Goal: Transaction & Acquisition: Purchase product/service

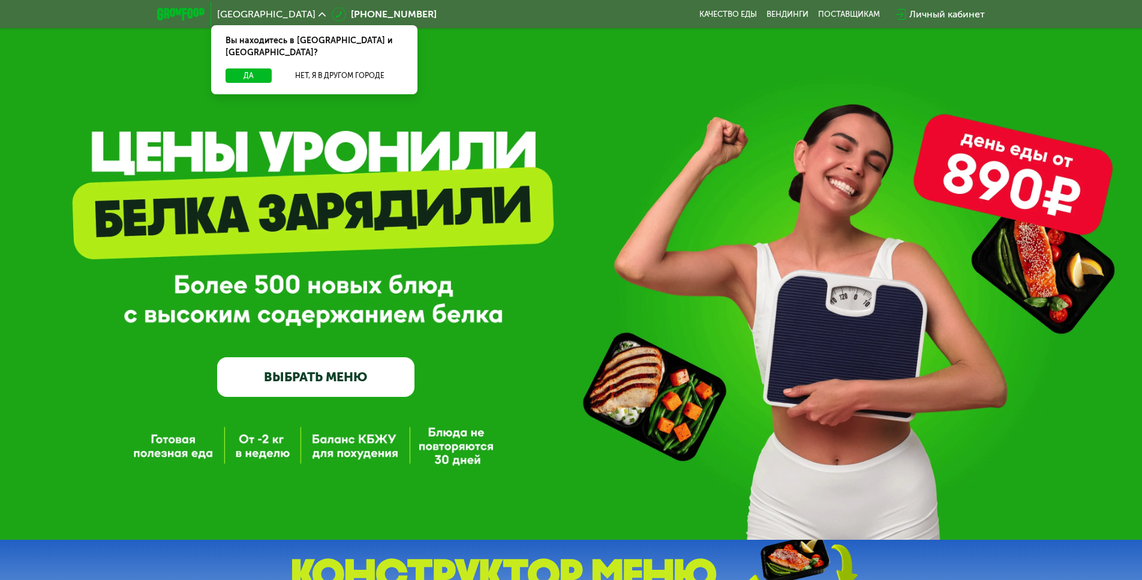
click at [283, 379] on link "ВЫБРАТЬ МЕНЮ" at bounding box center [315, 377] width 197 height 40
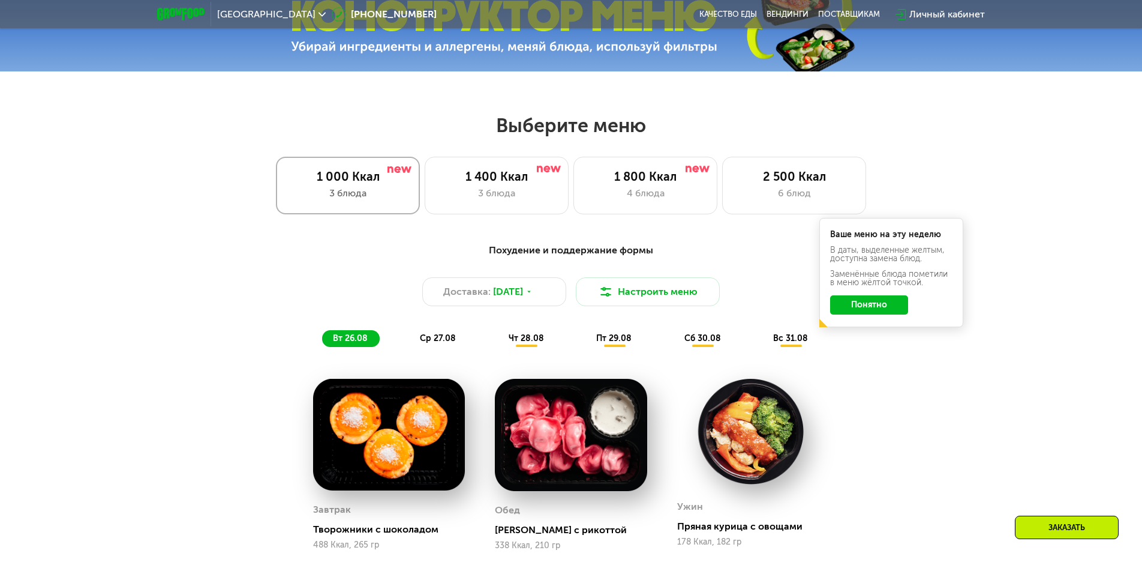
scroll to position [647, 0]
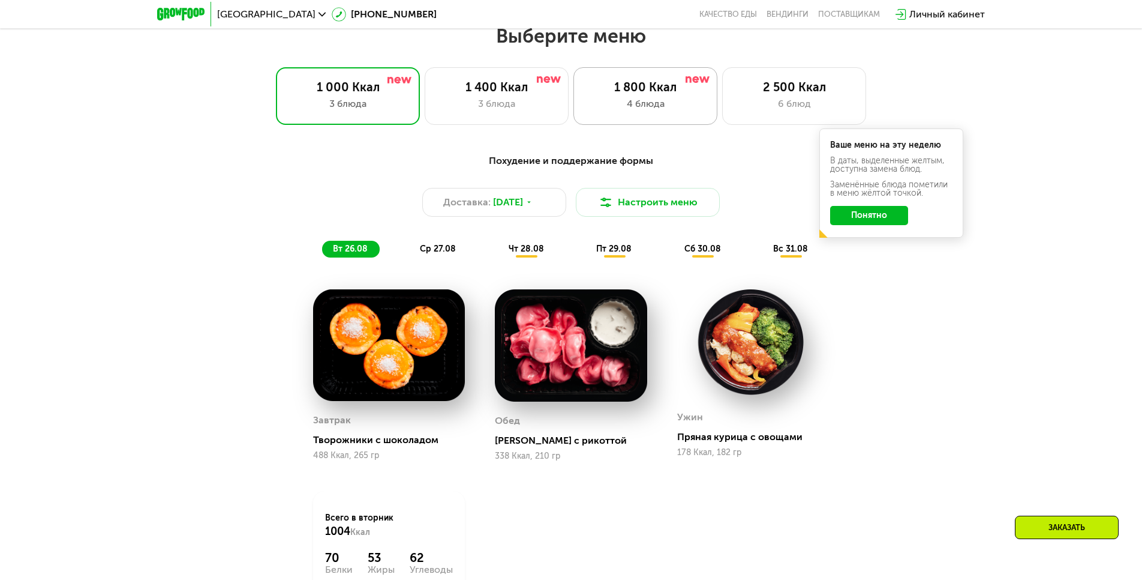
click at [633, 90] on div "1 800 Ккал" at bounding box center [645, 87] width 119 height 14
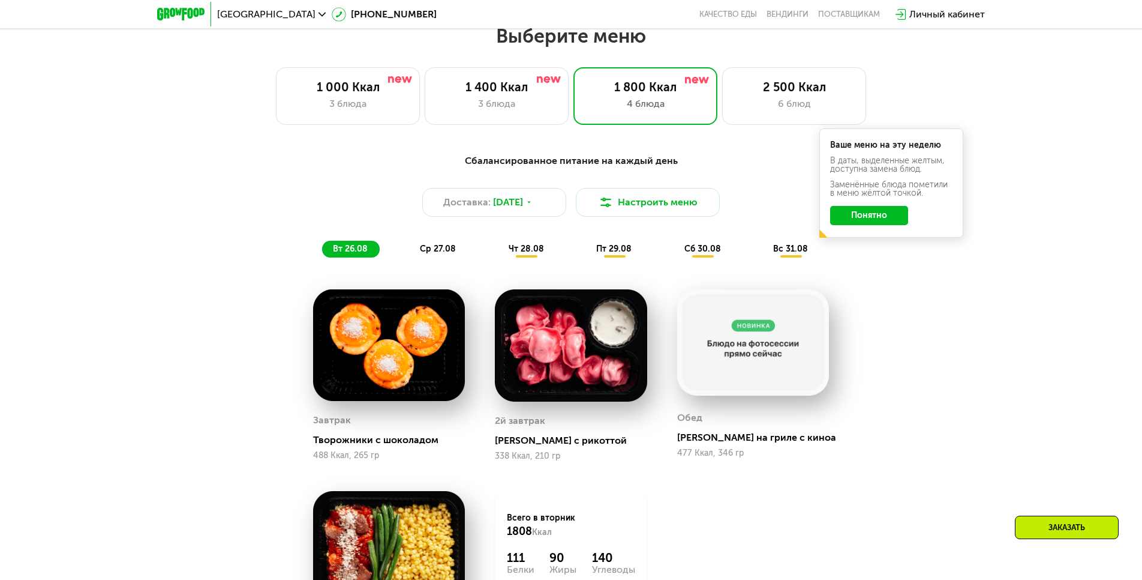
click at [862, 218] on button "Понятно" at bounding box center [869, 215] width 78 height 19
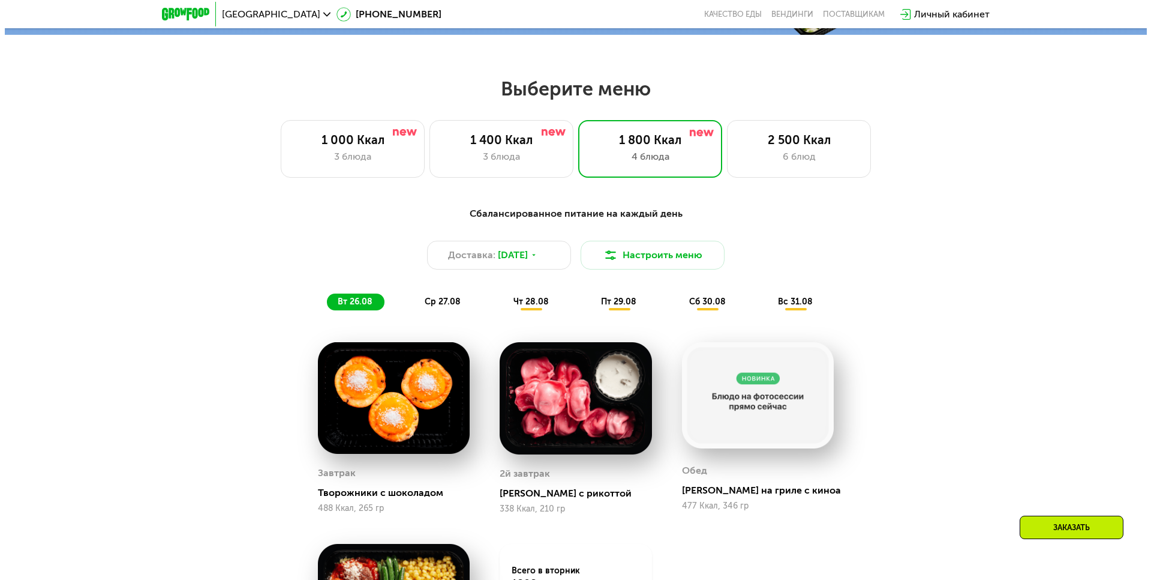
scroll to position [587, 0]
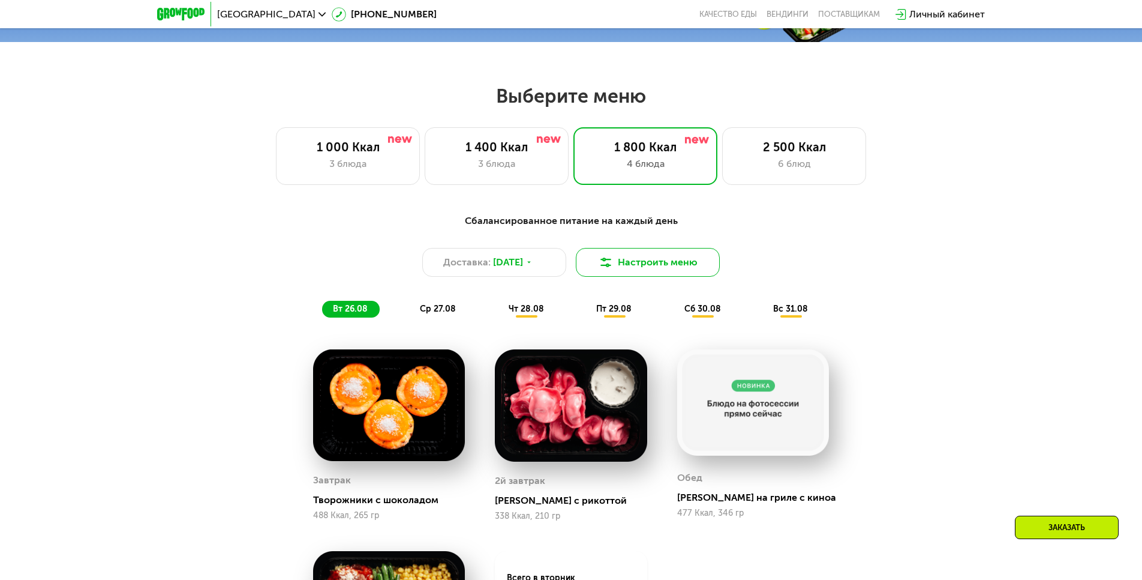
click at [643, 253] on button "Настроить меню" at bounding box center [648, 262] width 144 height 29
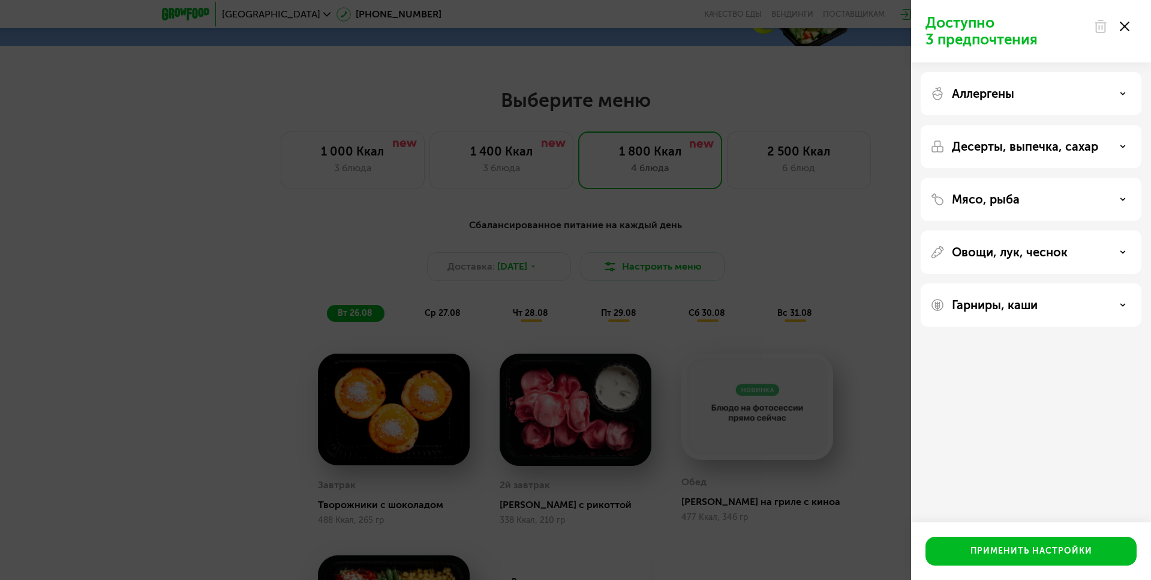
click at [1123, 125] on div "Аллергены" at bounding box center [1031, 146] width 221 height 43
click at [1120, 99] on div "Аллергены" at bounding box center [1032, 93] width 202 height 14
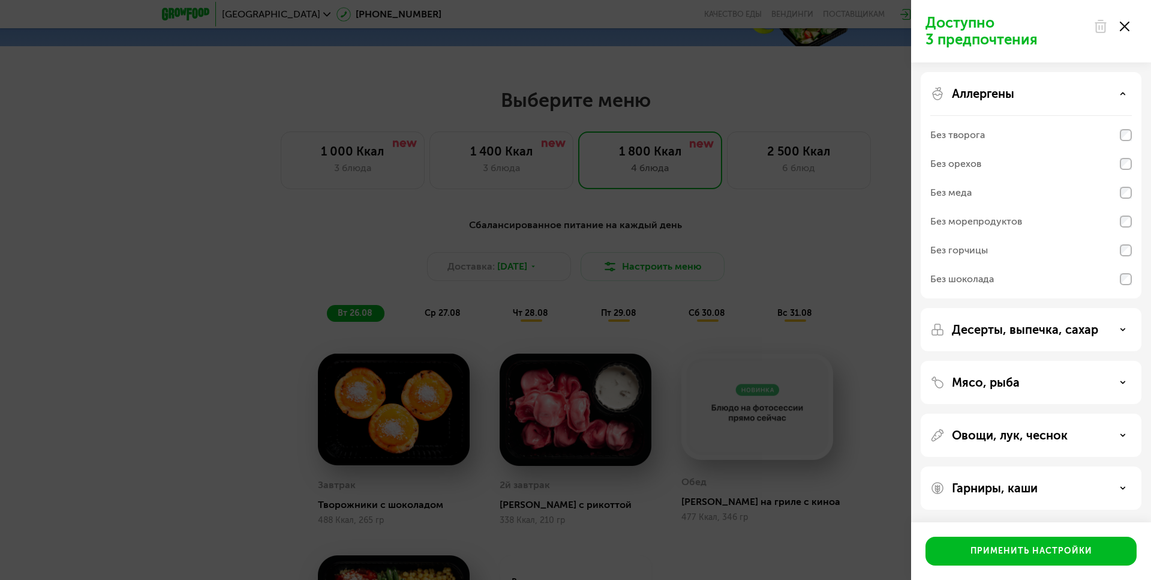
click at [1120, 92] on icon at bounding box center [1123, 94] width 6 height 6
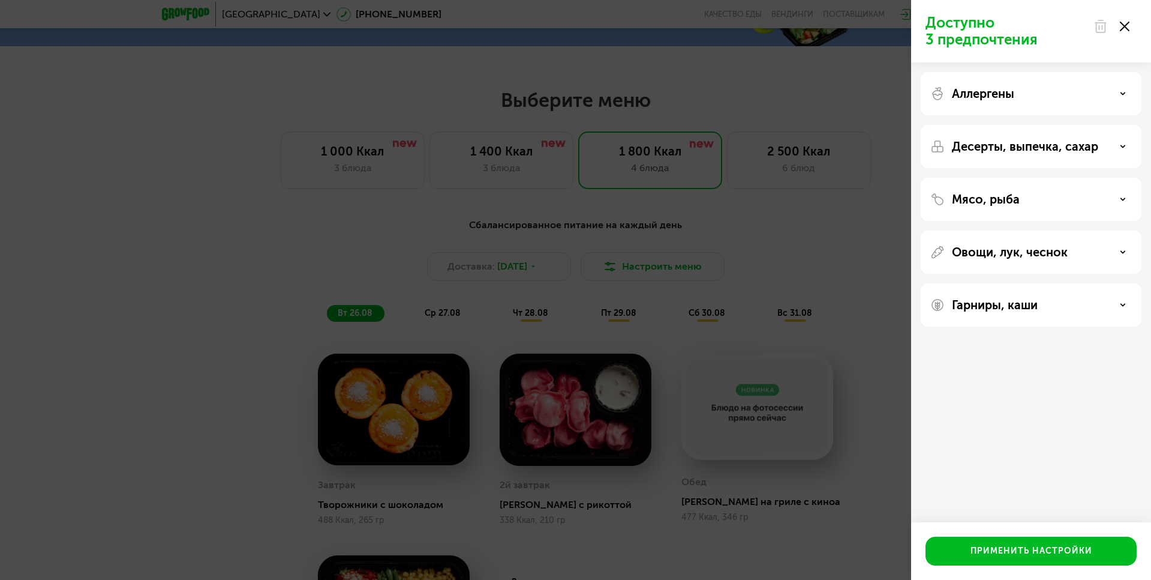
click at [1120, 147] on icon at bounding box center [1123, 146] width 6 height 6
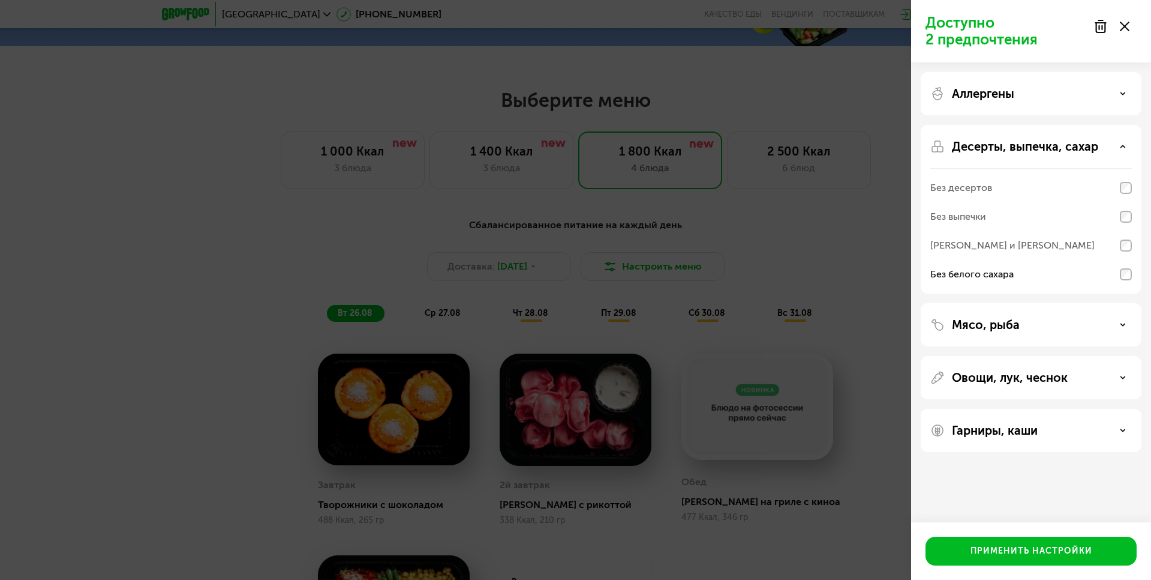
click at [1118, 150] on div "Десерты, выпечка, сахар" at bounding box center [1032, 146] width 202 height 14
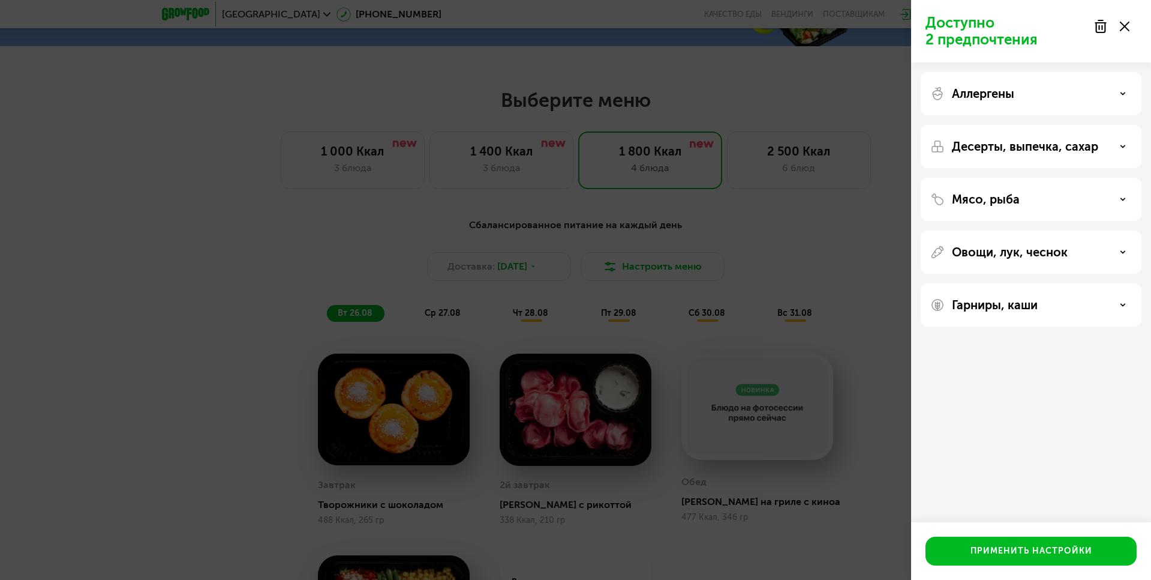
click at [1116, 230] on div "Мясо, рыба" at bounding box center [1031, 251] width 221 height 43
click at [1117, 205] on div "Мясо, рыба" at bounding box center [1032, 199] width 202 height 14
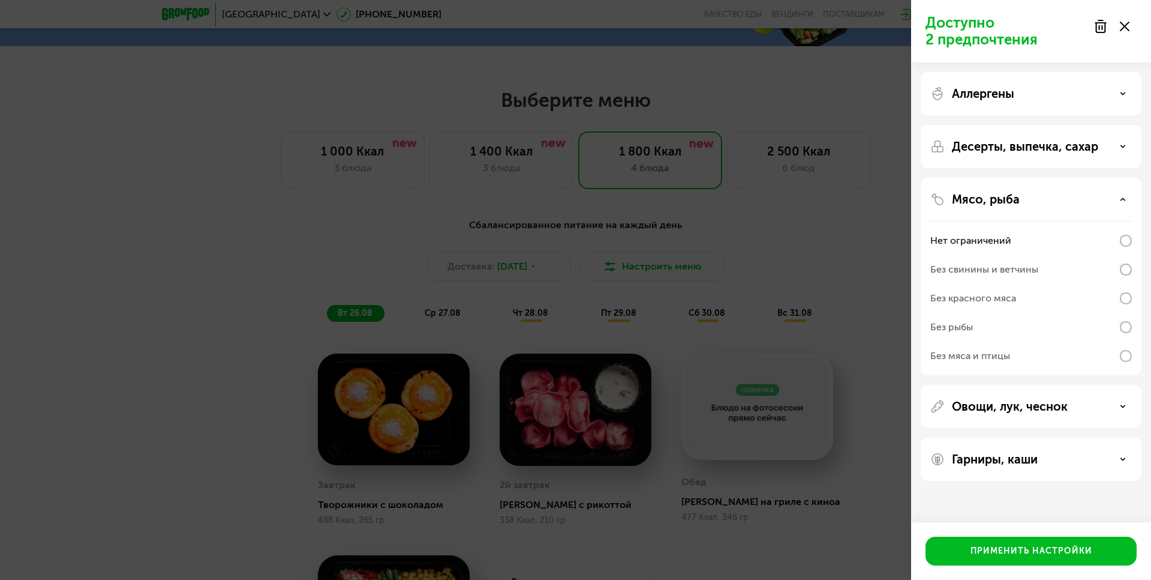
click at [1117, 204] on div "Мясо, рыба" at bounding box center [1032, 199] width 202 height 14
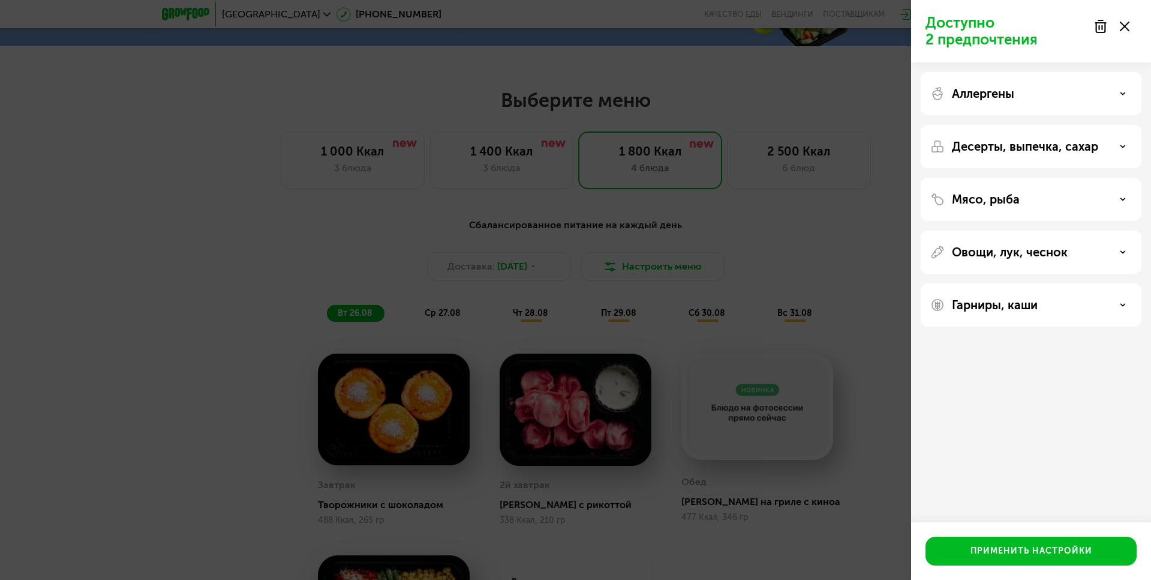
click at [1117, 283] on div "Овощи, лук, чеснок" at bounding box center [1031, 304] width 221 height 43
click at [1118, 283] on div "Овощи, лук, чеснок" at bounding box center [1031, 304] width 221 height 43
click at [1116, 252] on div "Овощи, лук, чеснок" at bounding box center [1032, 252] width 202 height 14
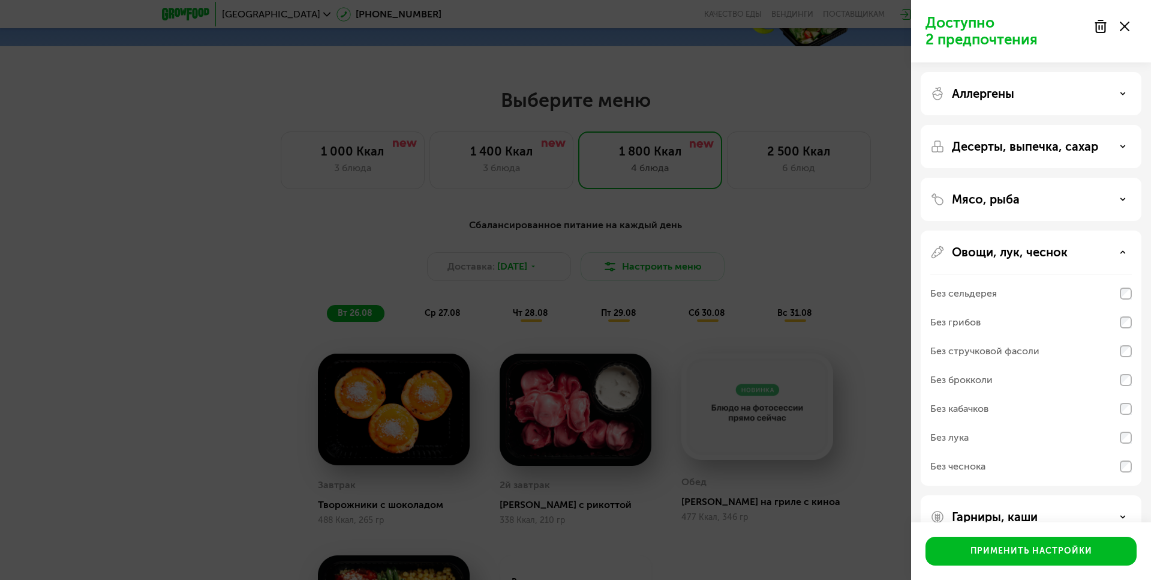
click at [1116, 252] on div "Овощи, лук, чеснок" at bounding box center [1032, 252] width 202 height 14
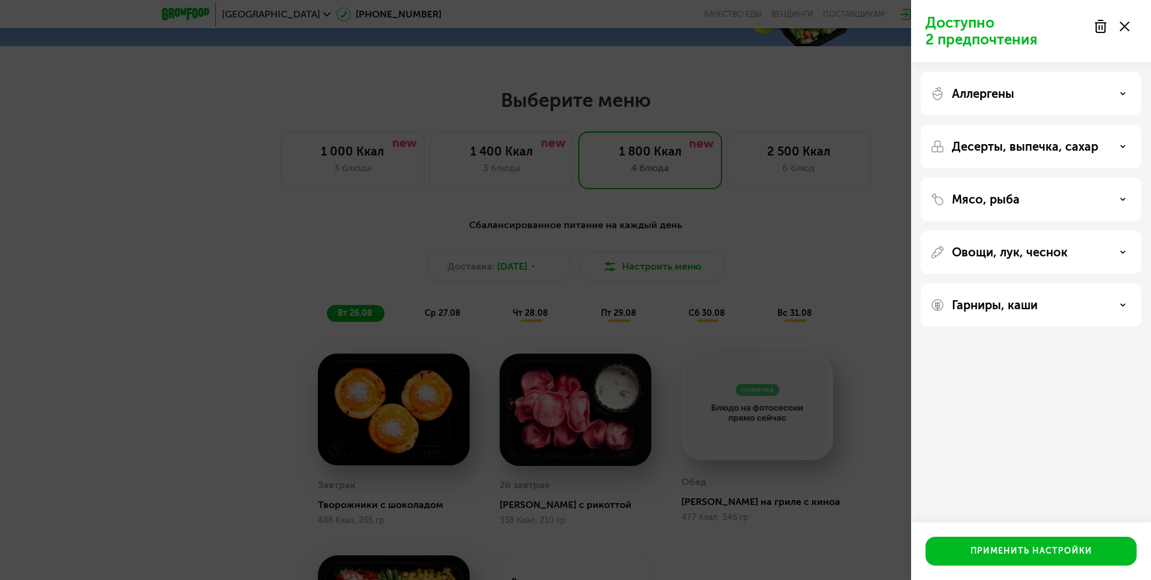
click at [1117, 308] on div "Гарниры, каши" at bounding box center [1032, 305] width 202 height 14
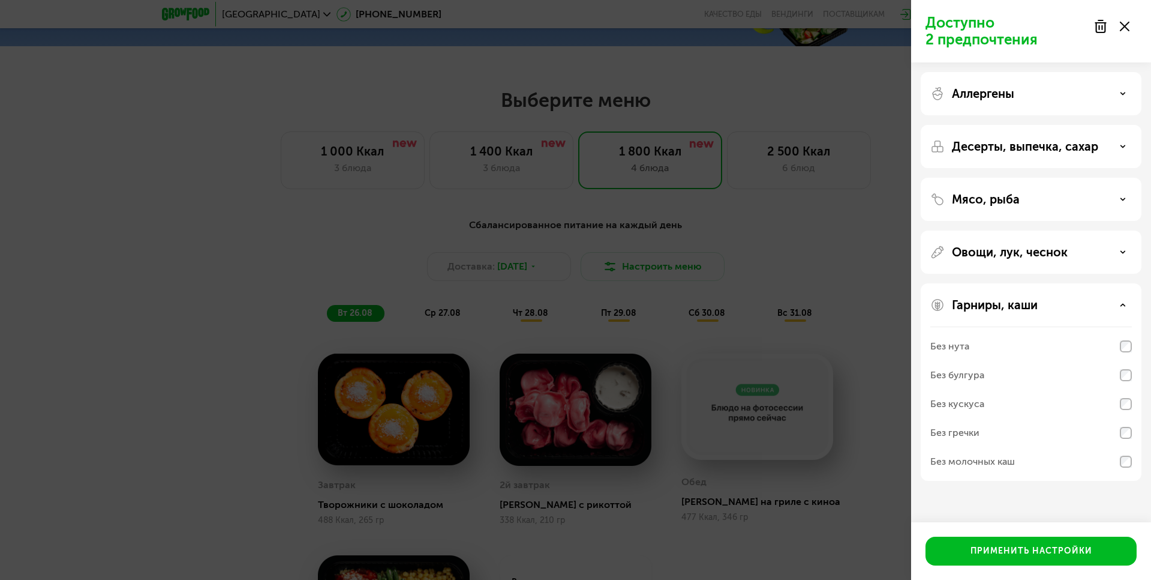
drag, startPoint x: 1119, startPoint y: 305, endPoint x: 1100, endPoint y: 242, distance: 65.7
click at [1119, 304] on div "Гарниры, каши" at bounding box center [1032, 305] width 202 height 14
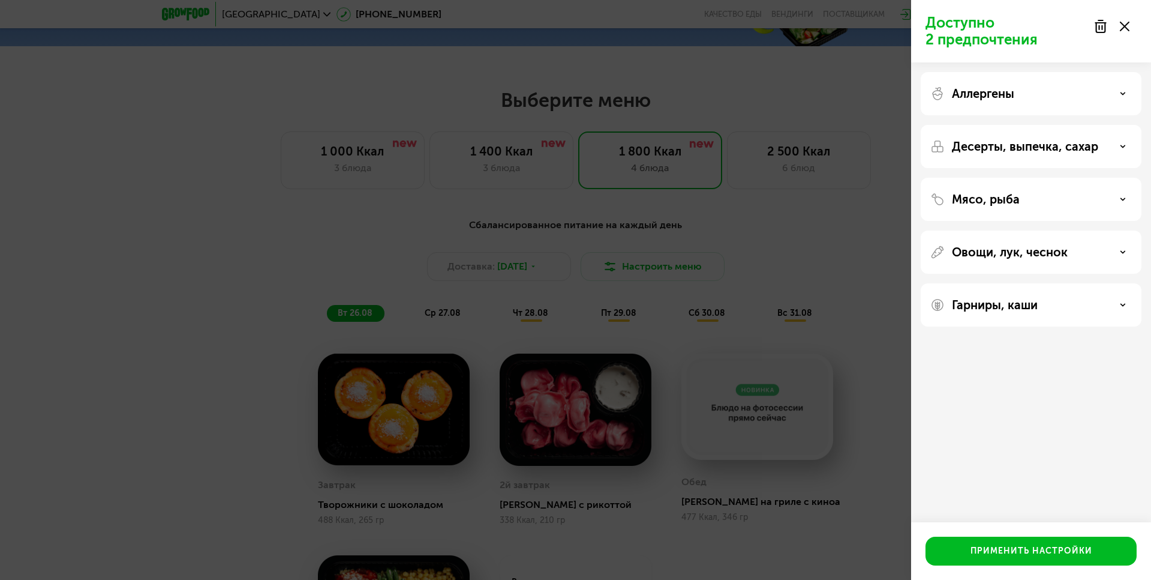
click at [1099, 283] on div "Овощи, лук, чеснок" at bounding box center [1031, 304] width 221 height 43
drag, startPoint x: 1098, startPoint y: 253, endPoint x: 1095, endPoint y: 273, distance: 20.0
click at [1098, 256] on div "Овощи, лук, чеснок" at bounding box center [1032, 252] width 202 height 14
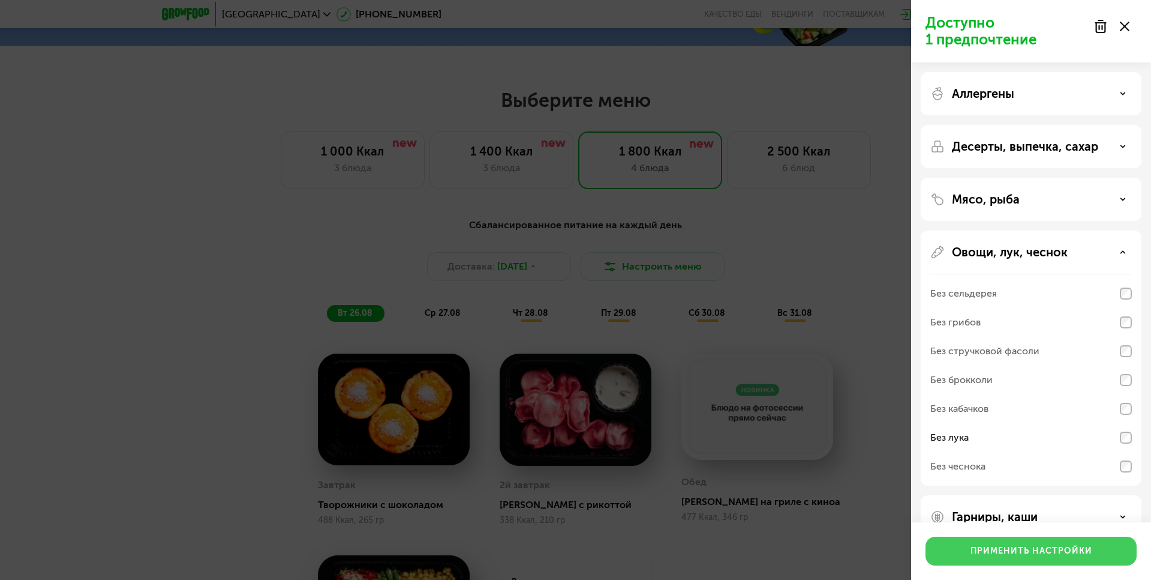
drag, startPoint x: 1055, startPoint y: 559, endPoint x: 1027, endPoint y: 545, distance: 31.1
click at [1055, 559] on button "Применить настройки" at bounding box center [1031, 550] width 211 height 29
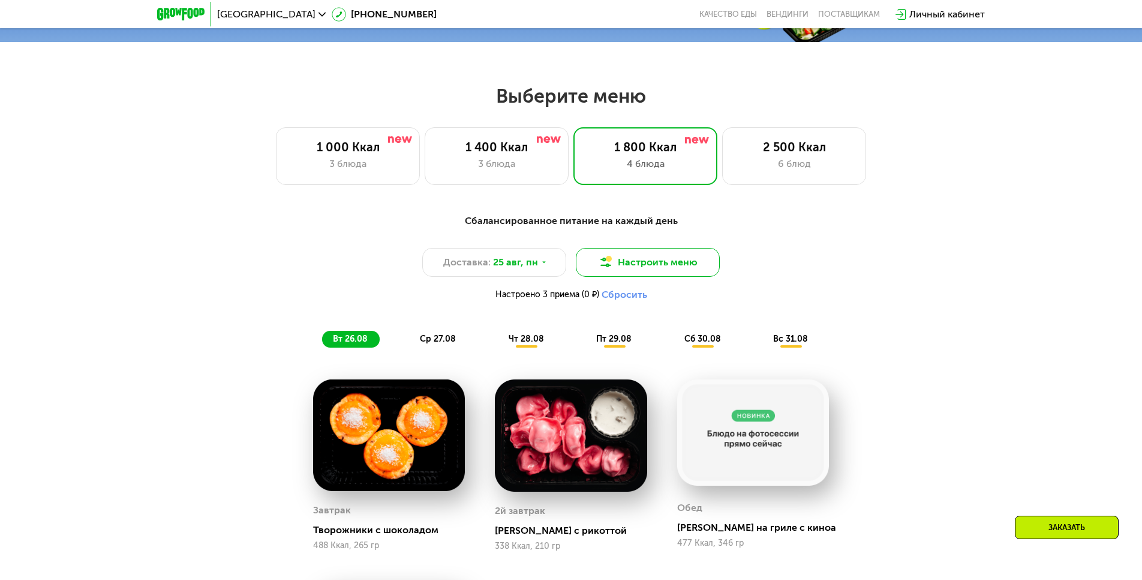
click at [687, 265] on button "Настроить меню" at bounding box center [648, 262] width 144 height 29
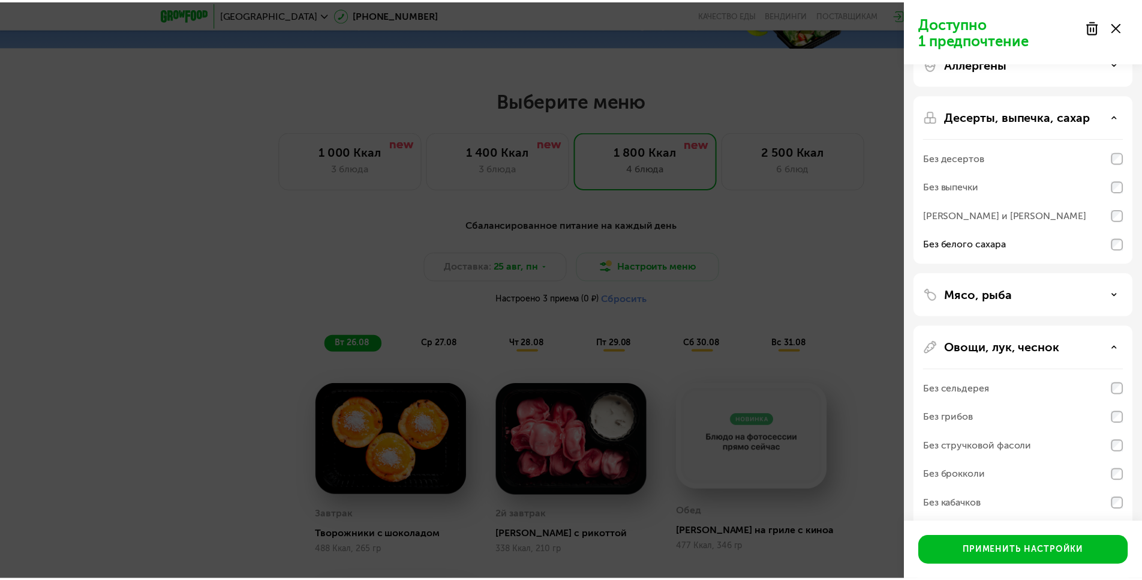
scroll to position [0, 0]
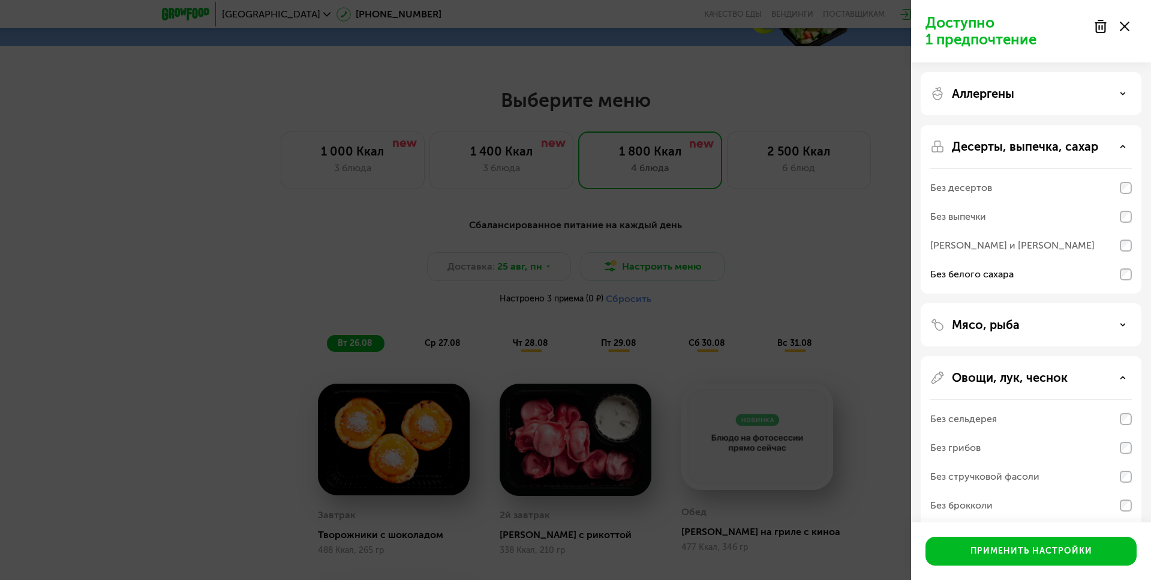
click at [1123, 142] on div "Десерты, выпечка, сахар" at bounding box center [1032, 146] width 202 height 14
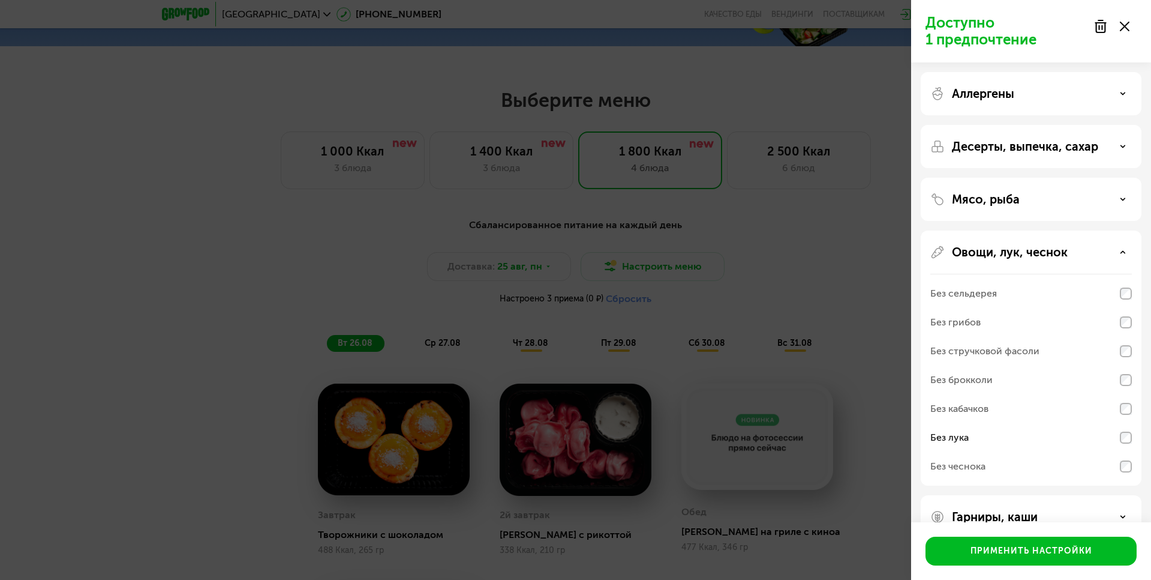
click at [1114, 230] on div "Мясо, рыба" at bounding box center [1031, 357] width 221 height 255
click at [1115, 197] on div "Мясо, рыба" at bounding box center [1032, 199] width 202 height 14
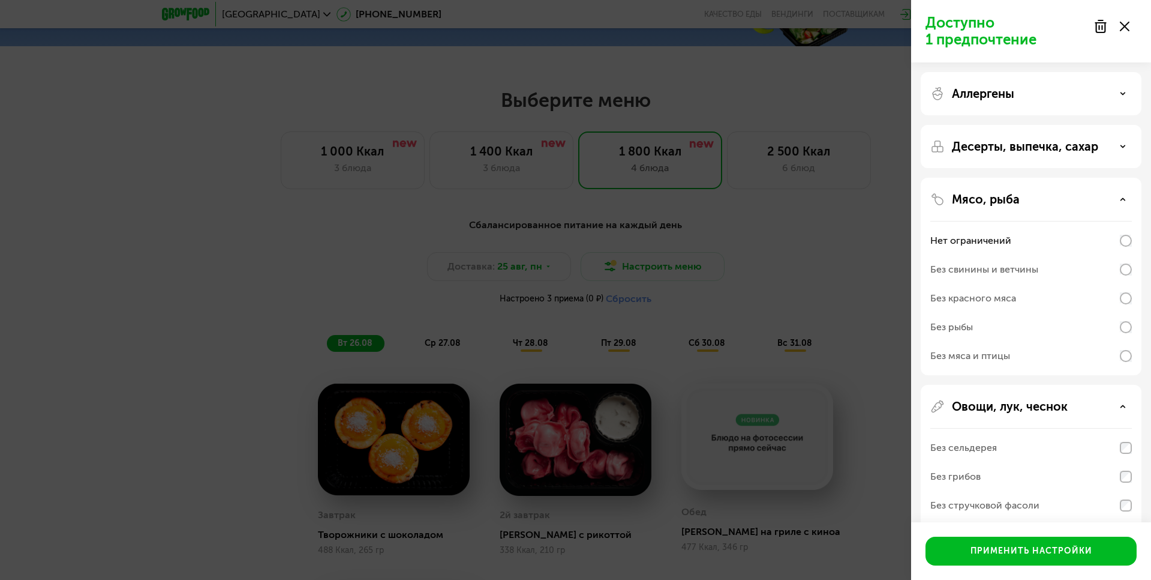
click at [1116, 199] on div "Мясо, рыба" at bounding box center [1032, 199] width 202 height 14
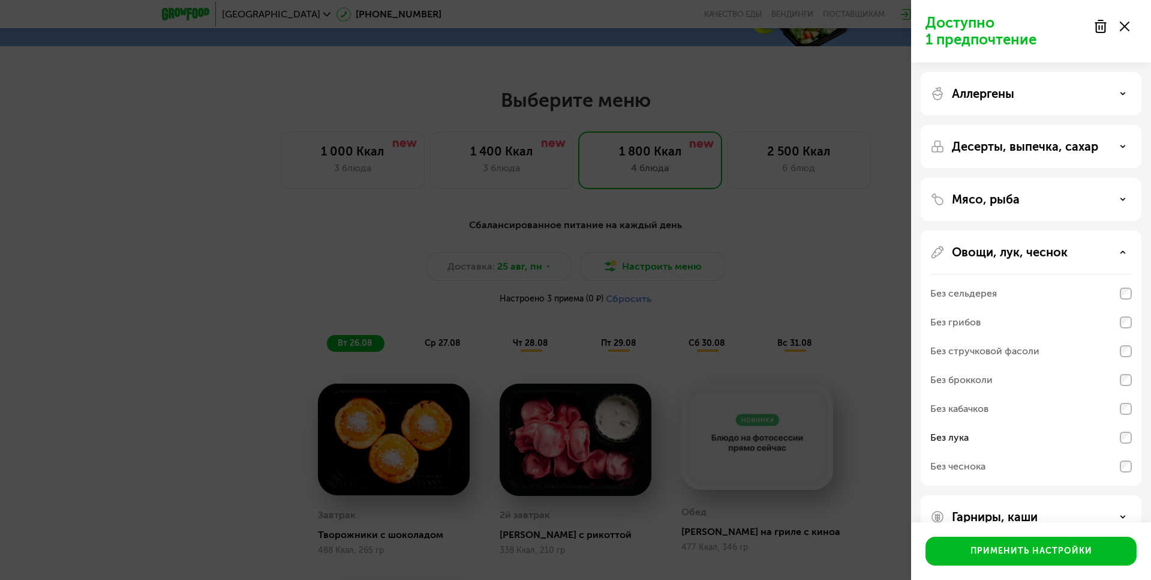
click at [1111, 495] on div "Овощи, лук, чеснок Без сельдерея Без грибов Без стручковой фасоли Без брокколи …" at bounding box center [1031, 516] width 221 height 43
click at [1115, 495] on div "Овощи, лук, чеснок Без сельдерея Без грибов Без стручковой фасоли Без брокколи …" at bounding box center [1031, 516] width 221 height 43
click at [1117, 254] on div "Овощи, лук, чеснок" at bounding box center [1032, 252] width 202 height 14
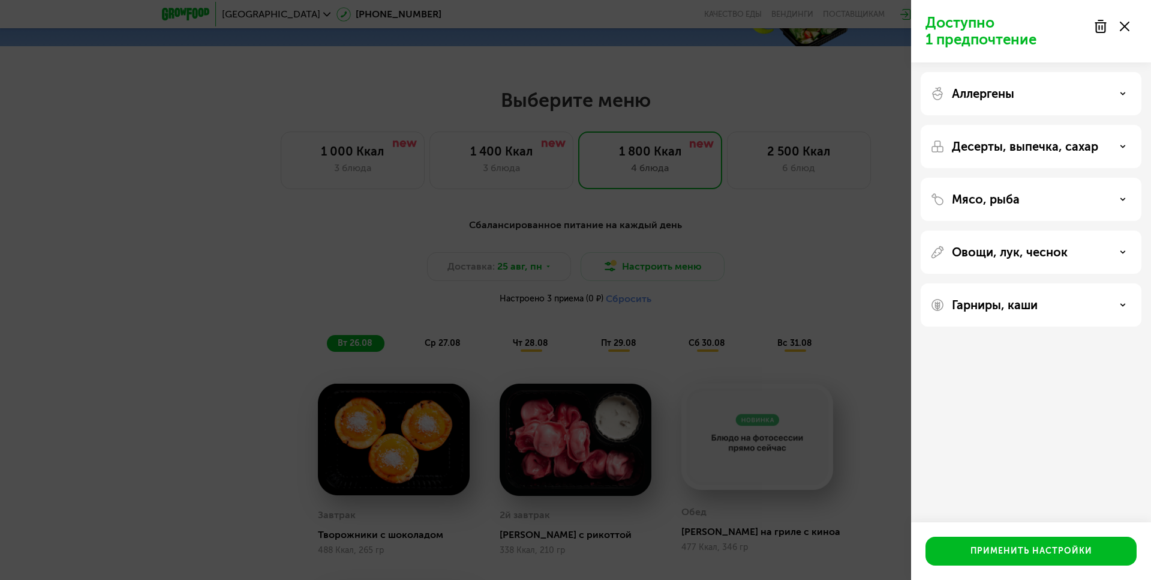
click at [1115, 295] on div "Гарниры, каши" at bounding box center [1031, 304] width 221 height 43
click at [1123, 304] on use at bounding box center [1123, 305] width 4 height 2
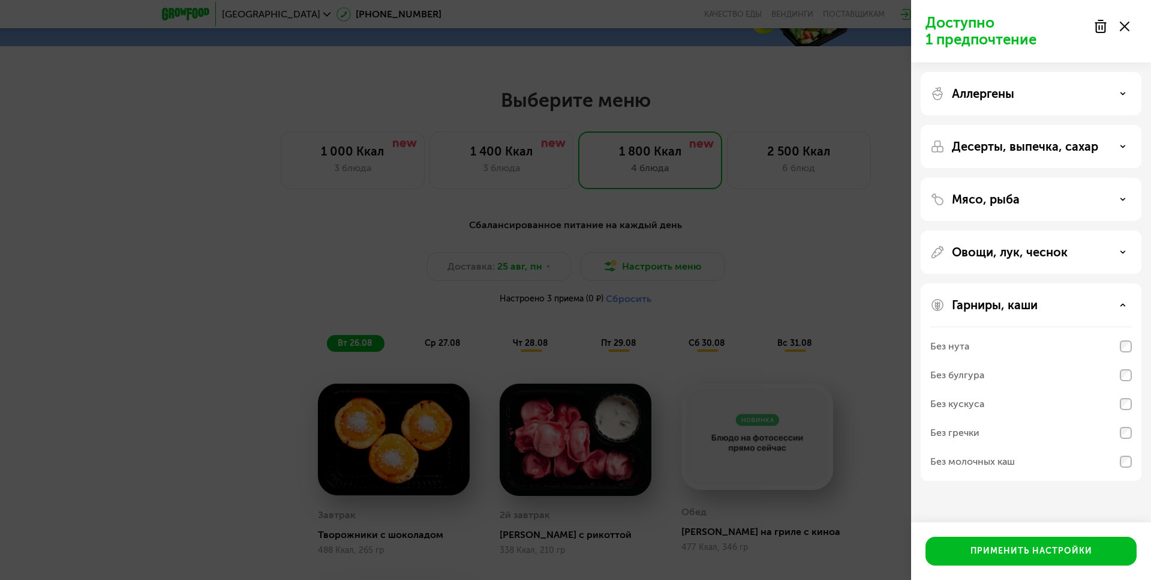
click at [1124, 304] on icon at bounding box center [1123, 305] width 6 height 6
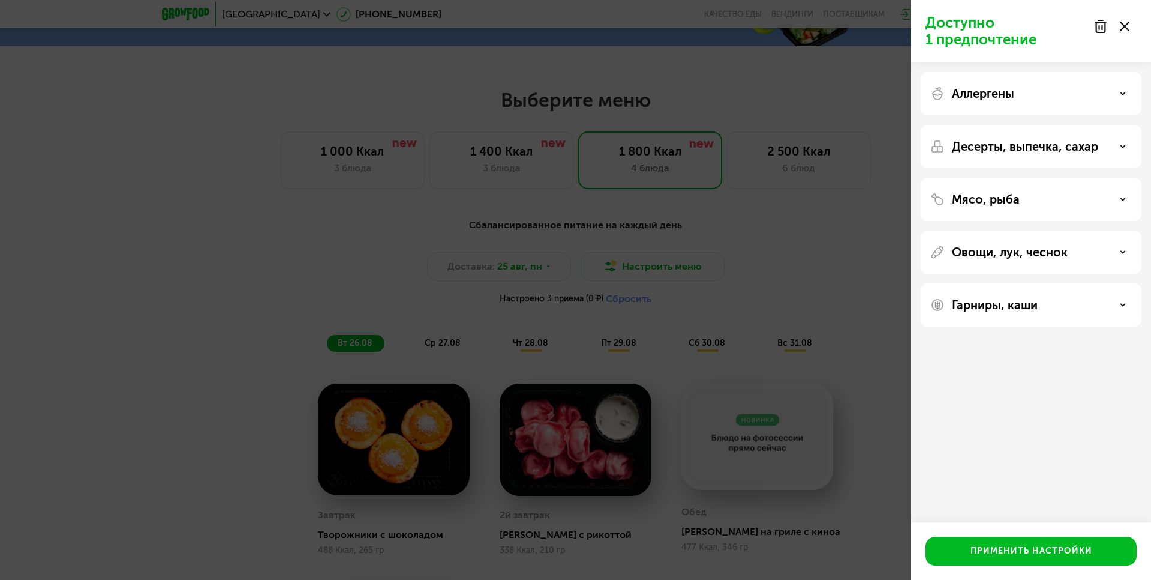
click at [1120, 149] on div "Десерты, выпечка, сахар" at bounding box center [1032, 146] width 202 height 14
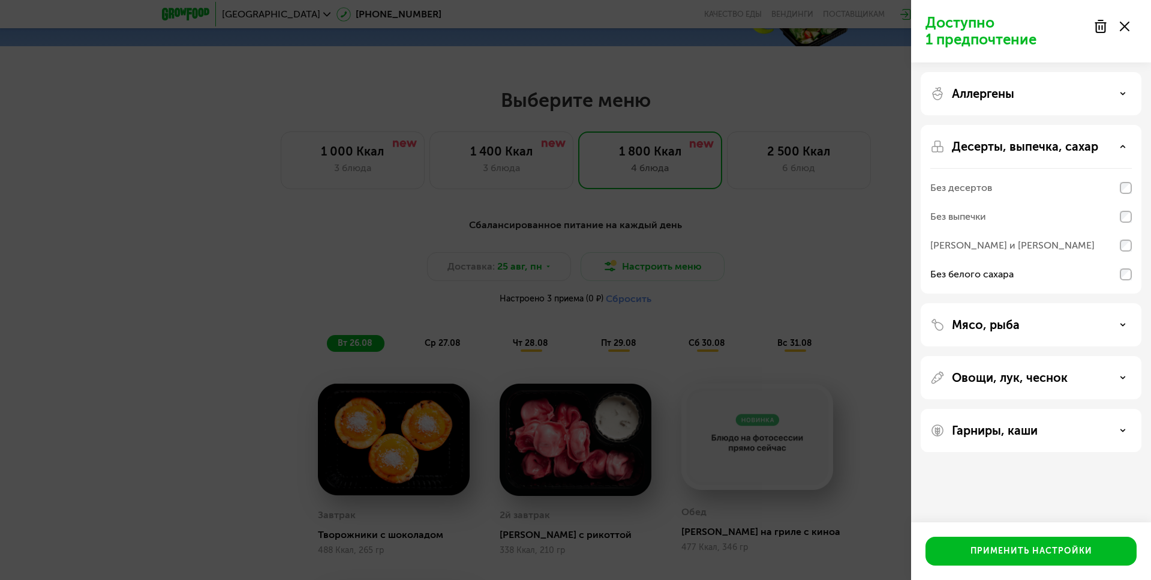
click at [1120, 148] on div "Десерты, выпечка, сахар" at bounding box center [1032, 146] width 202 height 14
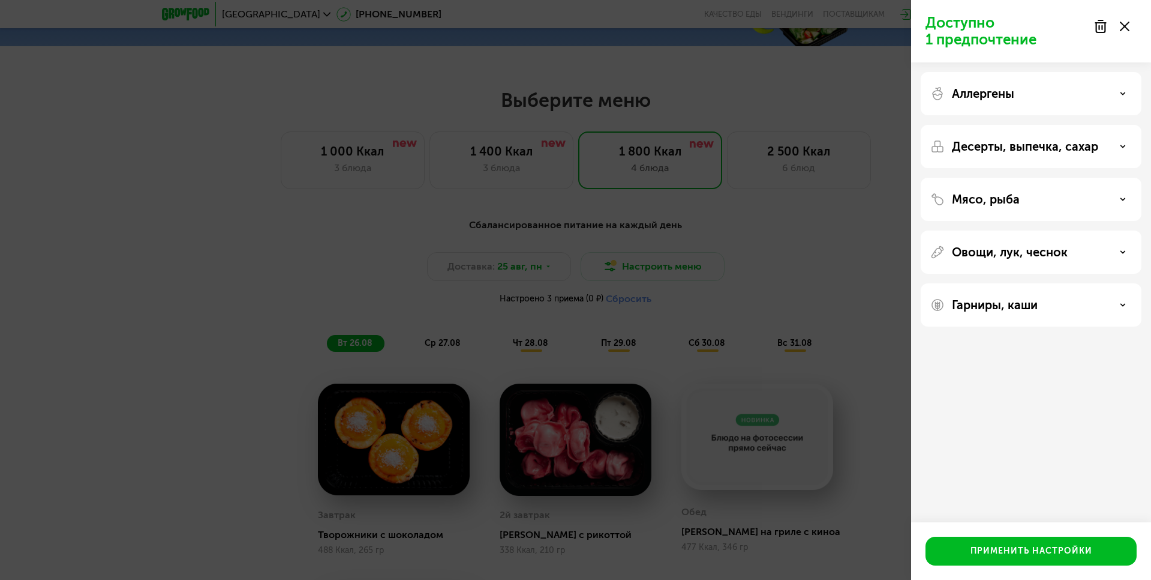
click at [1115, 125] on div "Аллергены" at bounding box center [1031, 146] width 221 height 43
click at [1126, 125] on div "Аллергены" at bounding box center [1031, 146] width 221 height 43
click at [1118, 93] on div "Аллергены" at bounding box center [1032, 93] width 202 height 14
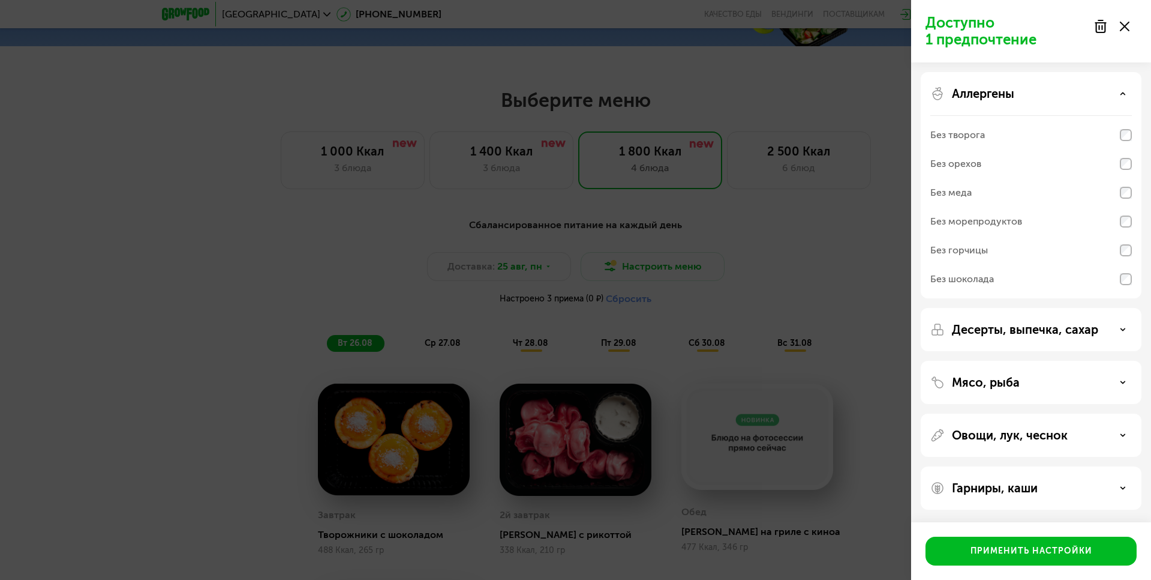
drag, startPoint x: 1118, startPoint y: 94, endPoint x: 1119, endPoint y: 109, distance: 14.4
click at [1119, 95] on div "Аллергены" at bounding box center [1032, 93] width 202 height 14
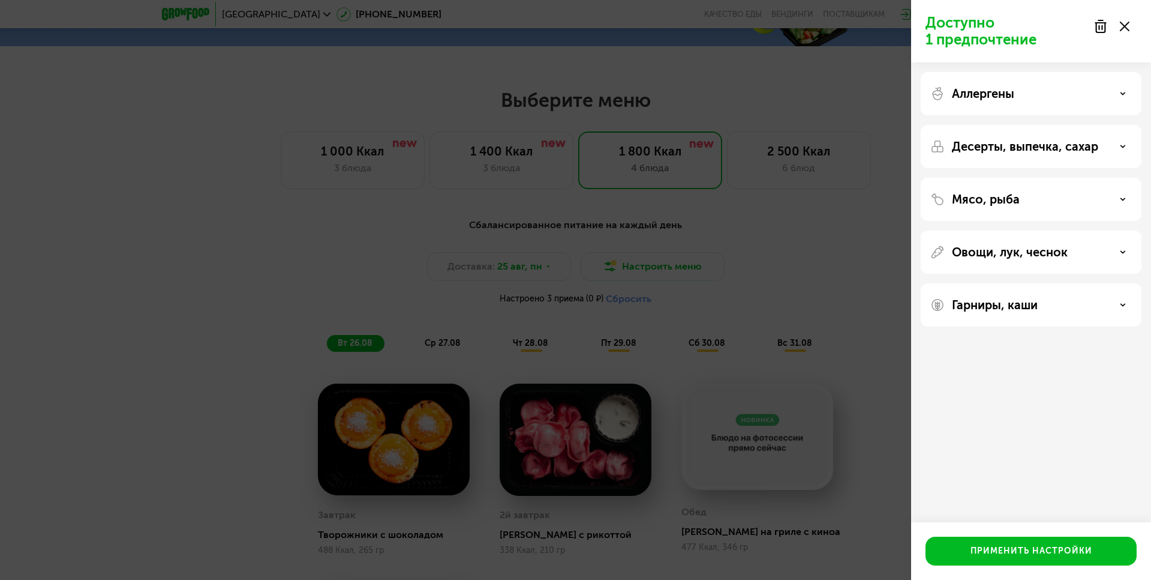
drag, startPoint x: 1119, startPoint y: 130, endPoint x: 1119, endPoint y: 147, distance: 16.8
click at [1119, 178] on div "Десерты, выпечка, сахар" at bounding box center [1031, 199] width 221 height 43
click at [1119, 151] on div "Десерты, выпечка, сахар" at bounding box center [1032, 146] width 202 height 14
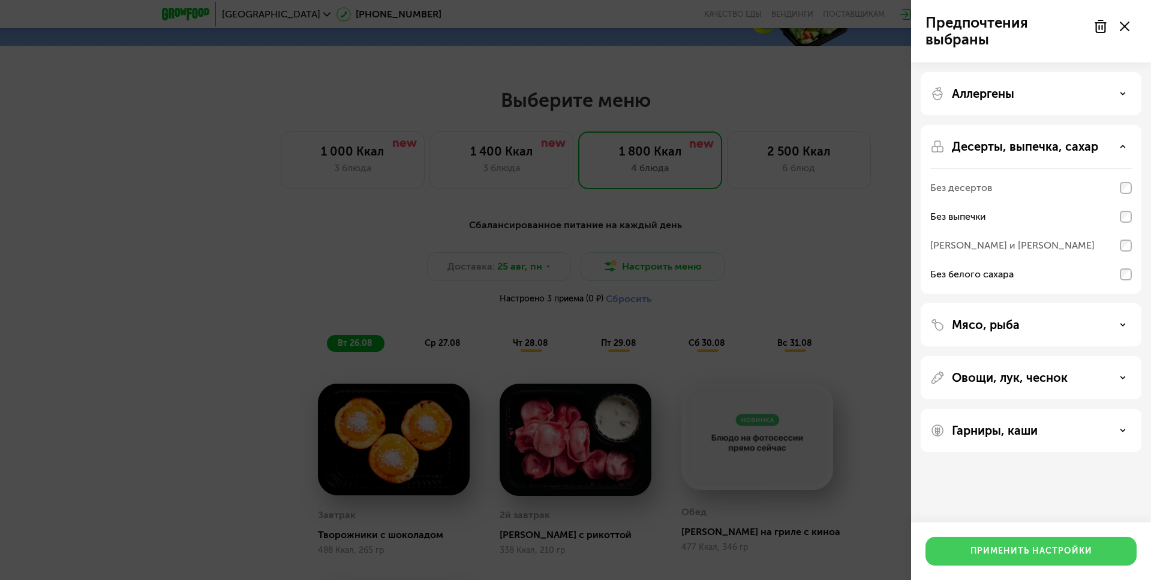
click at [1037, 551] on div "Применить настройки" at bounding box center [1032, 551] width 122 height 12
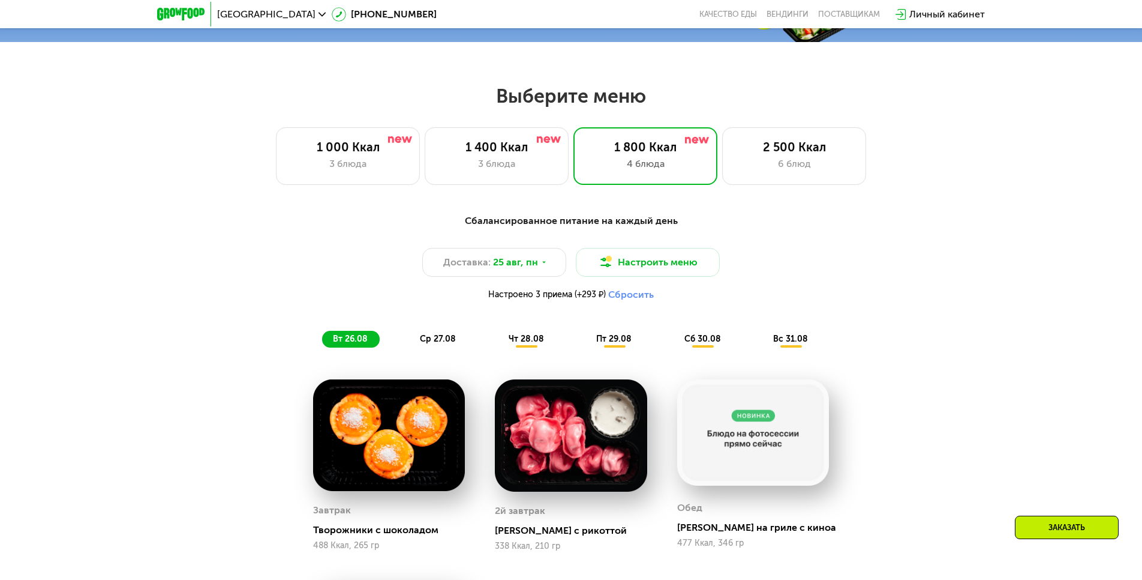
click at [640, 298] on button "Сбросить" at bounding box center [631, 295] width 46 height 12
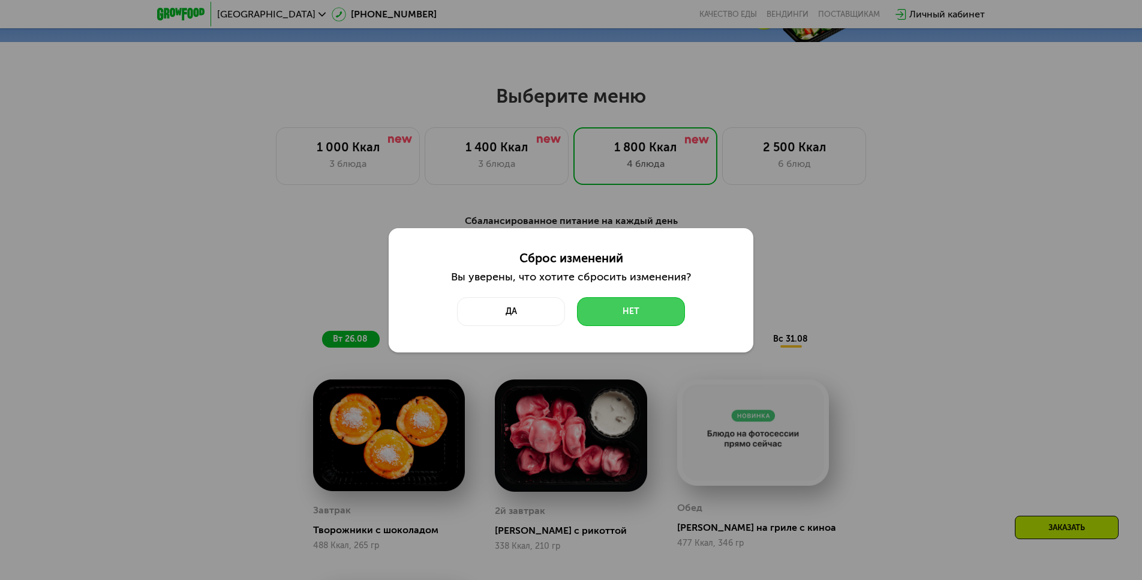
click at [653, 310] on button "Нет" at bounding box center [631, 311] width 108 height 29
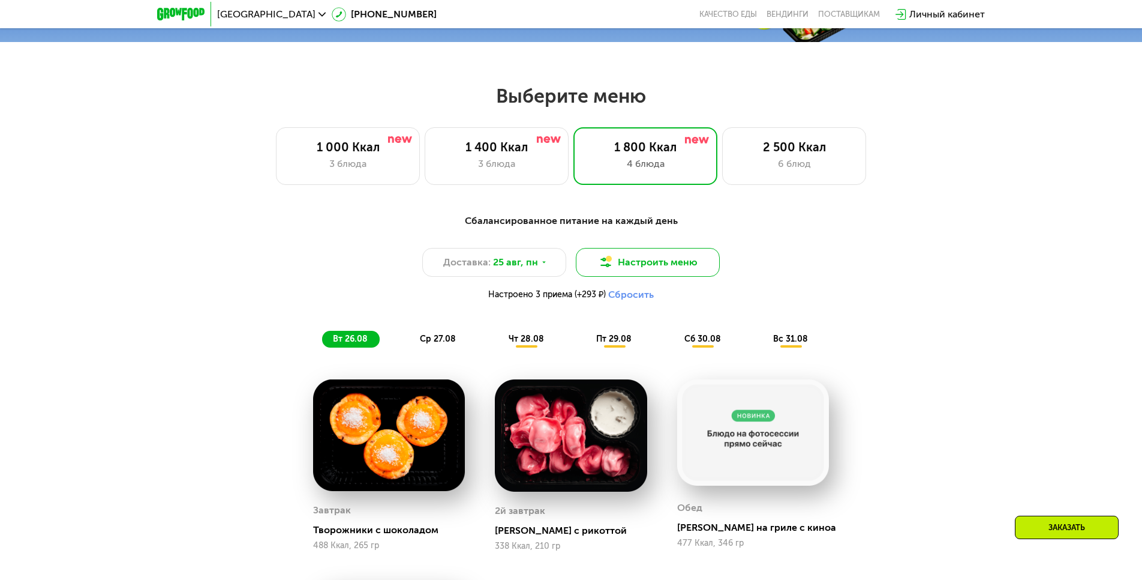
click at [665, 262] on button "Настроить меню" at bounding box center [648, 262] width 144 height 29
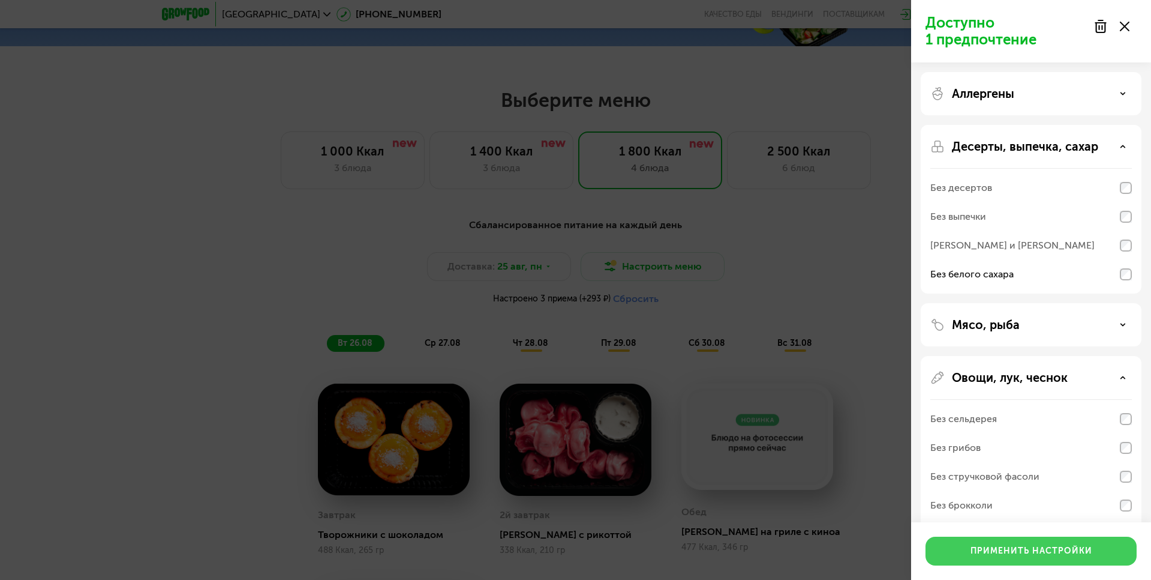
click at [1052, 556] on div "Применить настройки" at bounding box center [1032, 551] width 122 height 12
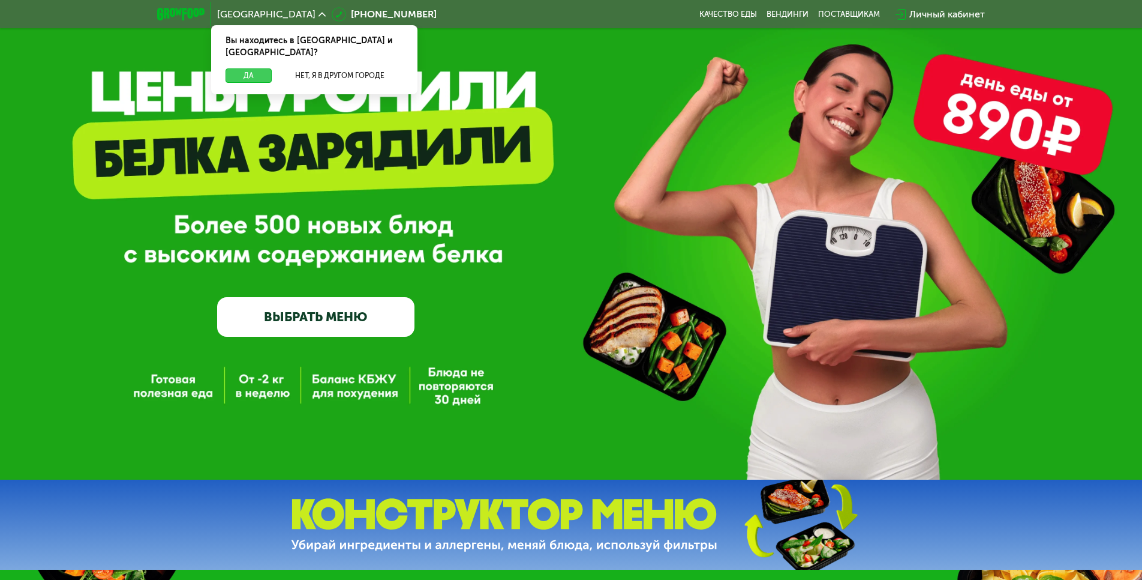
click at [250, 68] on button "Да" at bounding box center [249, 75] width 46 height 14
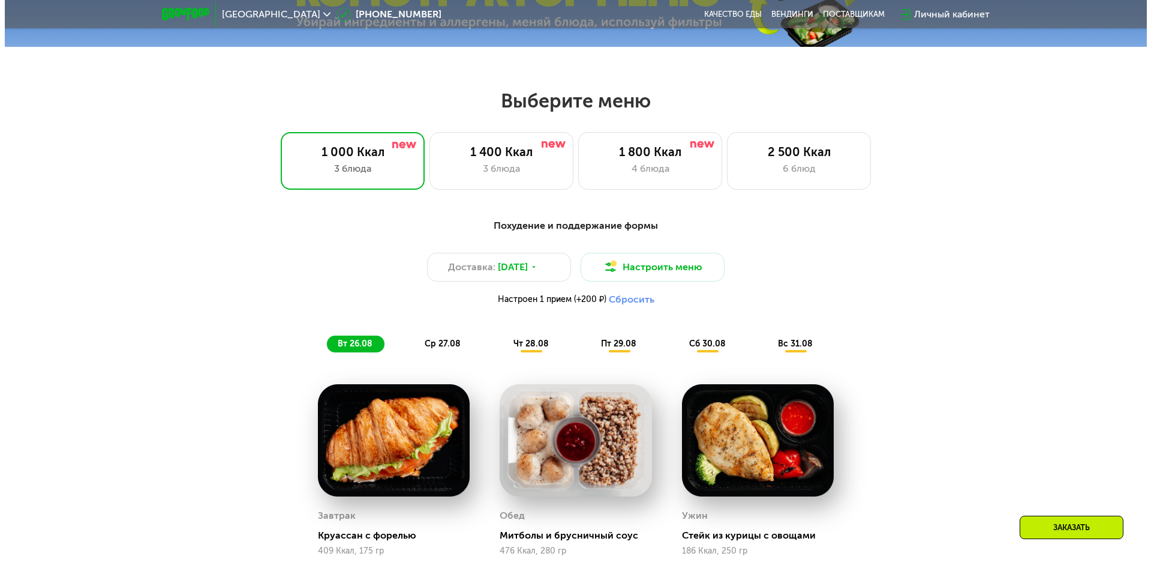
scroll to position [660, 0]
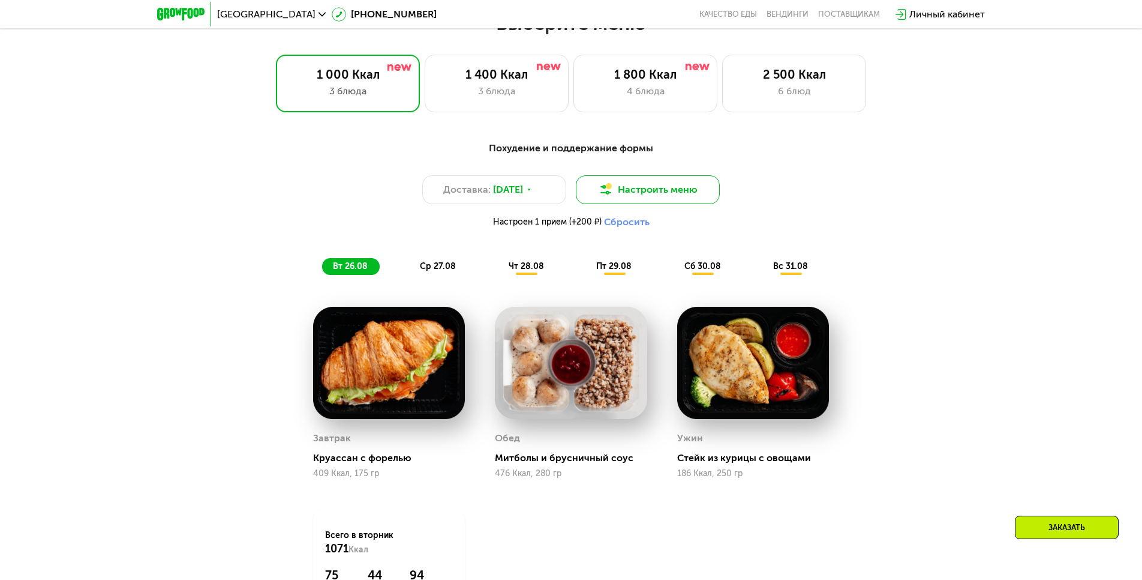
click at [667, 193] on button "Настроить меню" at bounding box center [648, 189] width 144 height 29
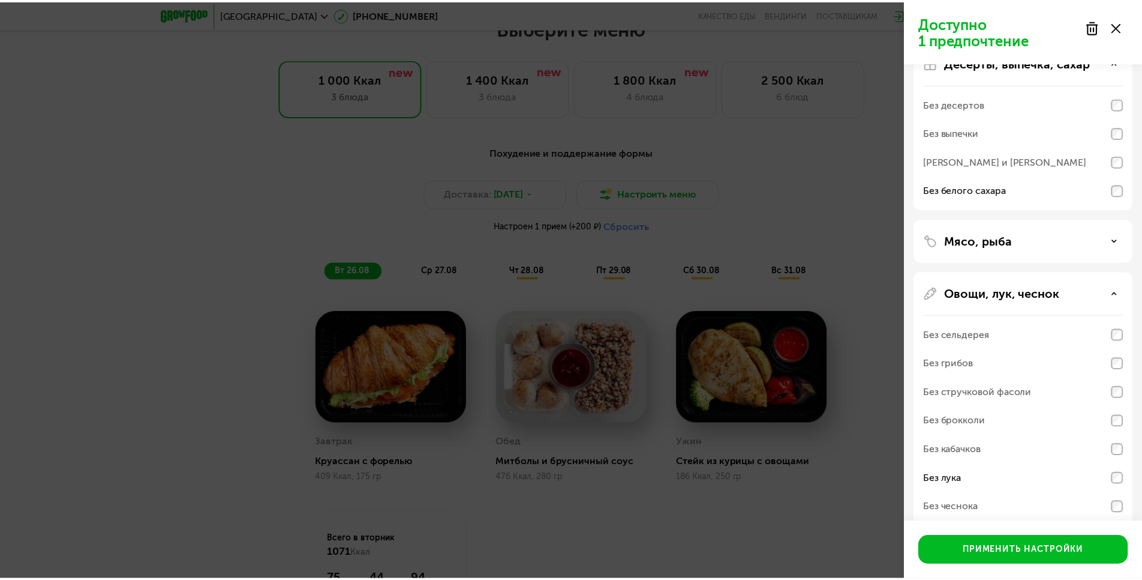
scroll to position [154, 0]
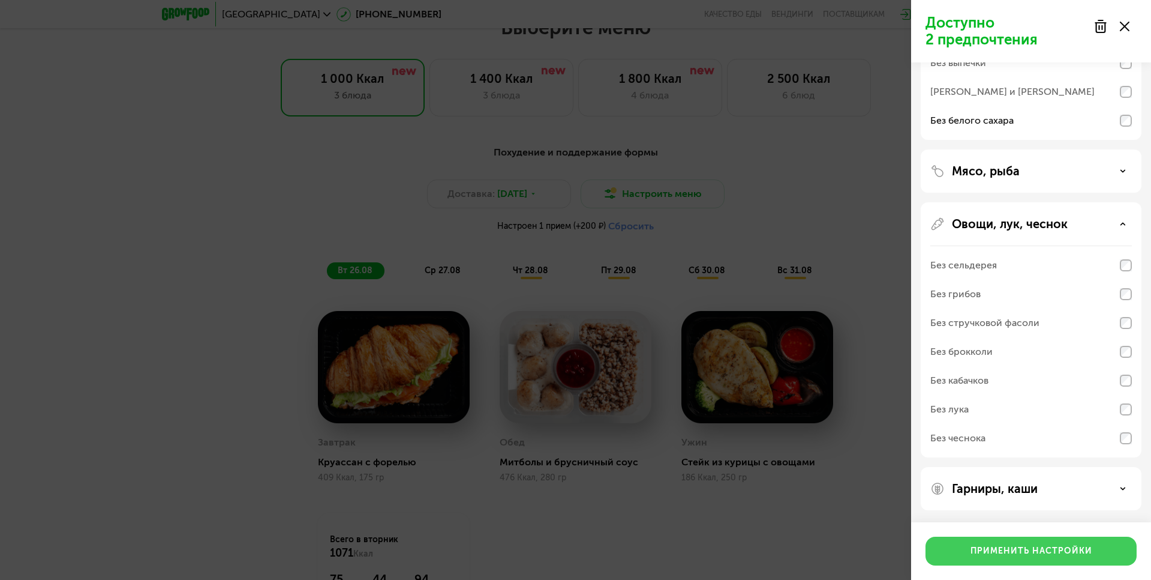
click at [1061, 557] on button "Применить настройки" at bounding box center [1031, 550] width 211 height 29
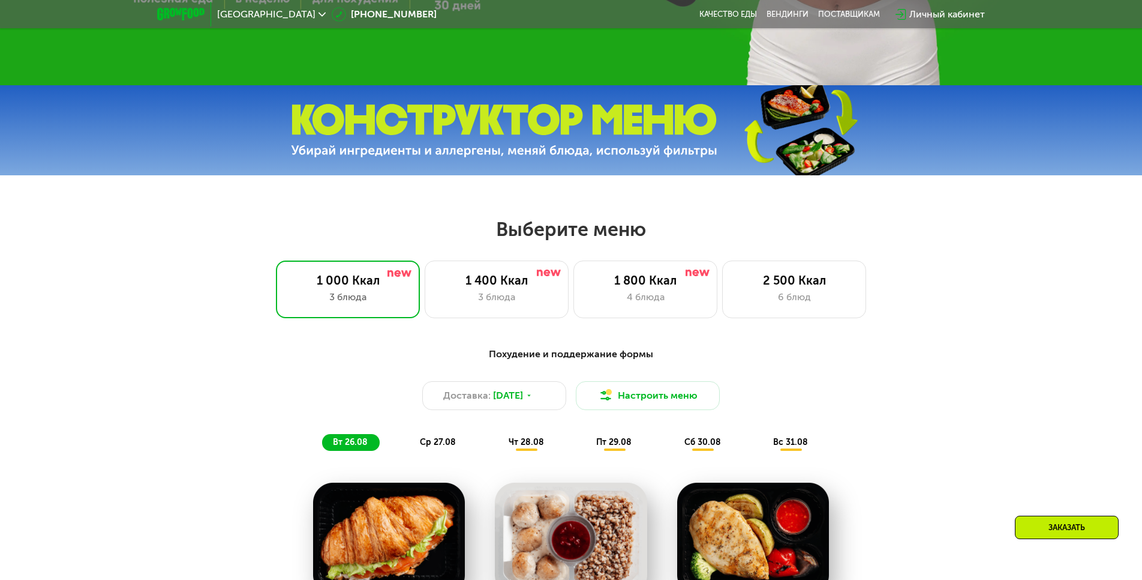
scroll to position [453, 0]
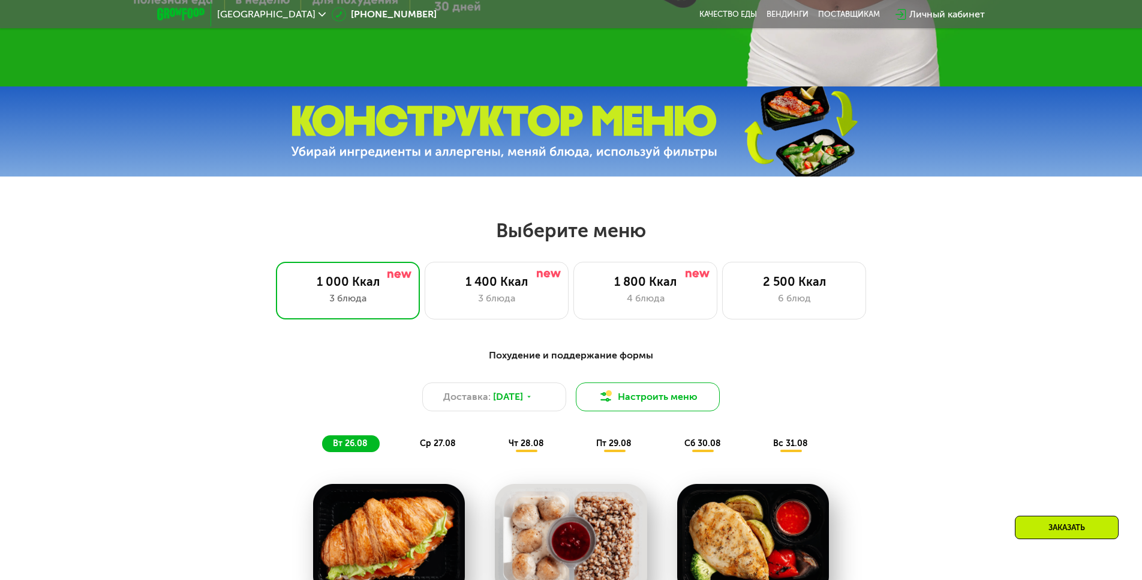
click at [673, 409] on button "Настроить меню" at bounding box center [648, 396] width 144 height 29
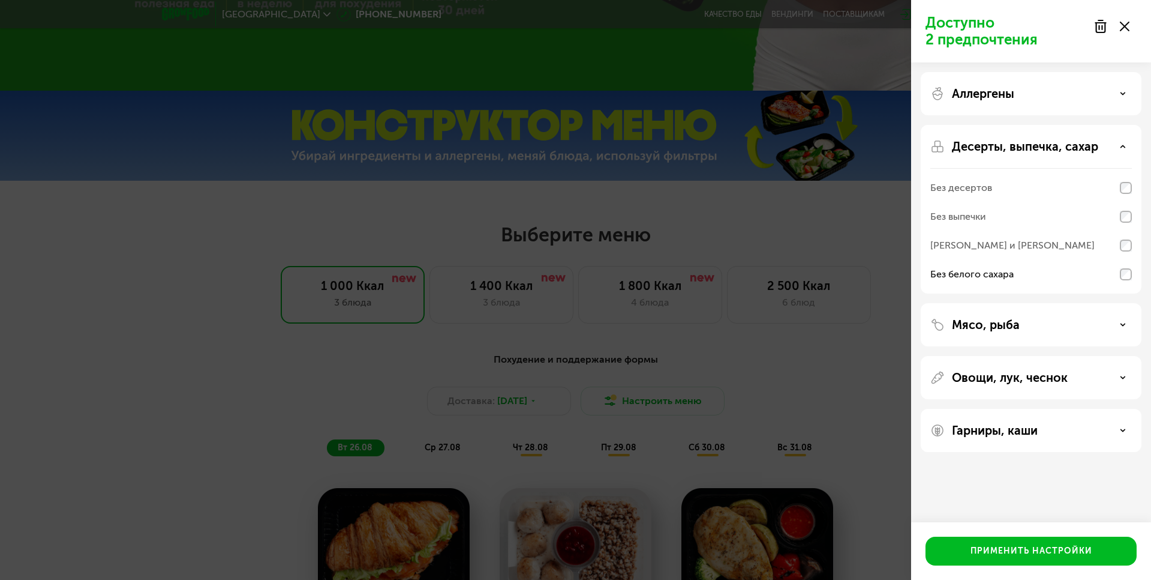
click at [1127, 24] on use at bounding box center [1125, 27] width 10 height 10
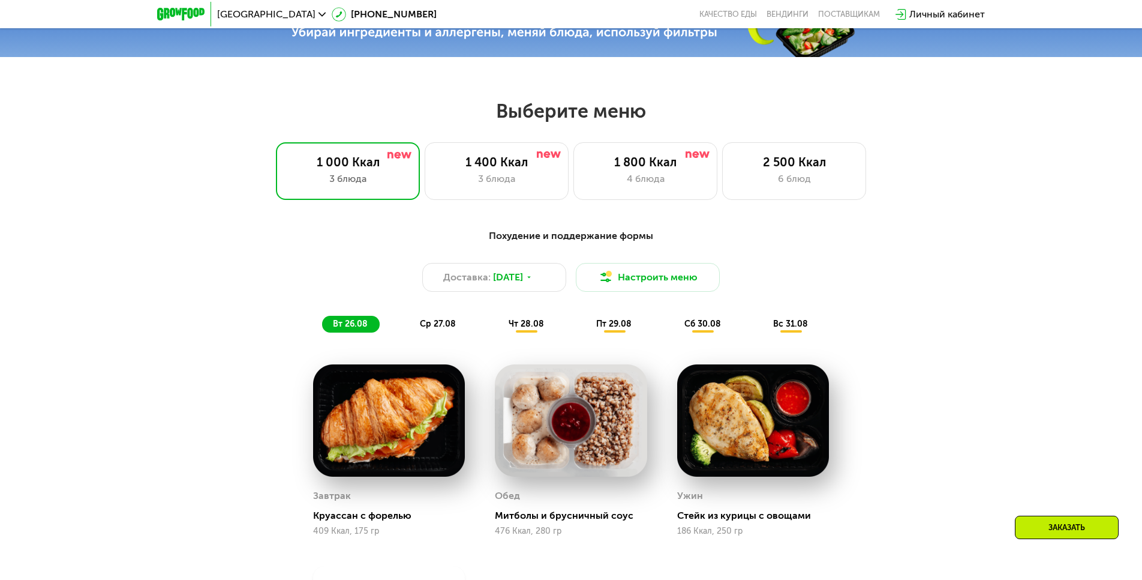
scroll to position [573, 0]
click at [633, 184] on div "4 блюда" at bounding box center [645, 178] width 119 height 14
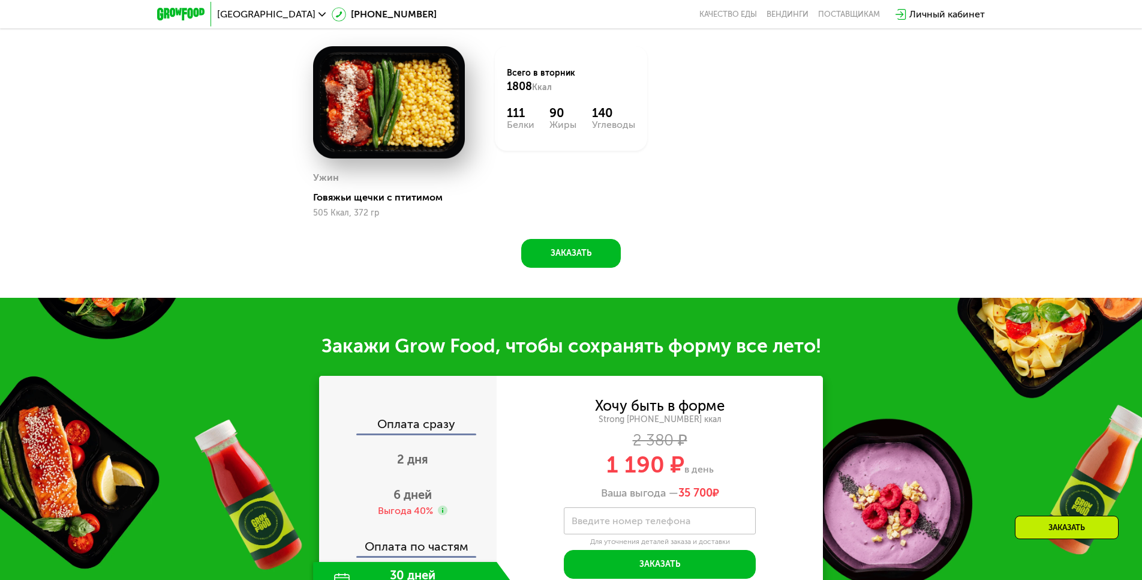
scroll to position [1293, 0]
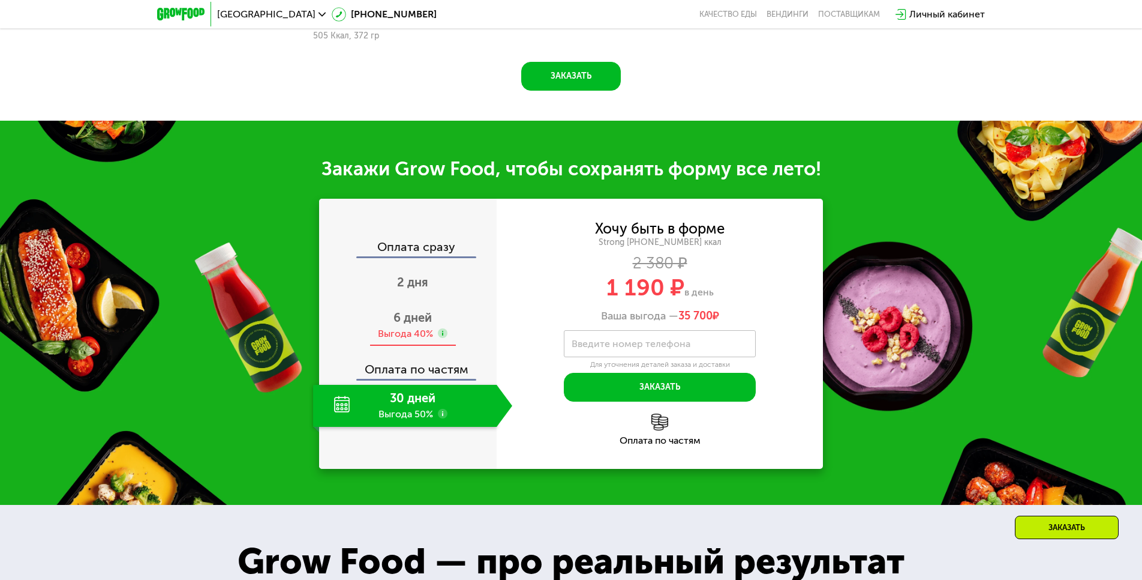
click at [416, 335] on div "6 дней Выгода 40%" at bounding box center [412, 325] width 199 height 42
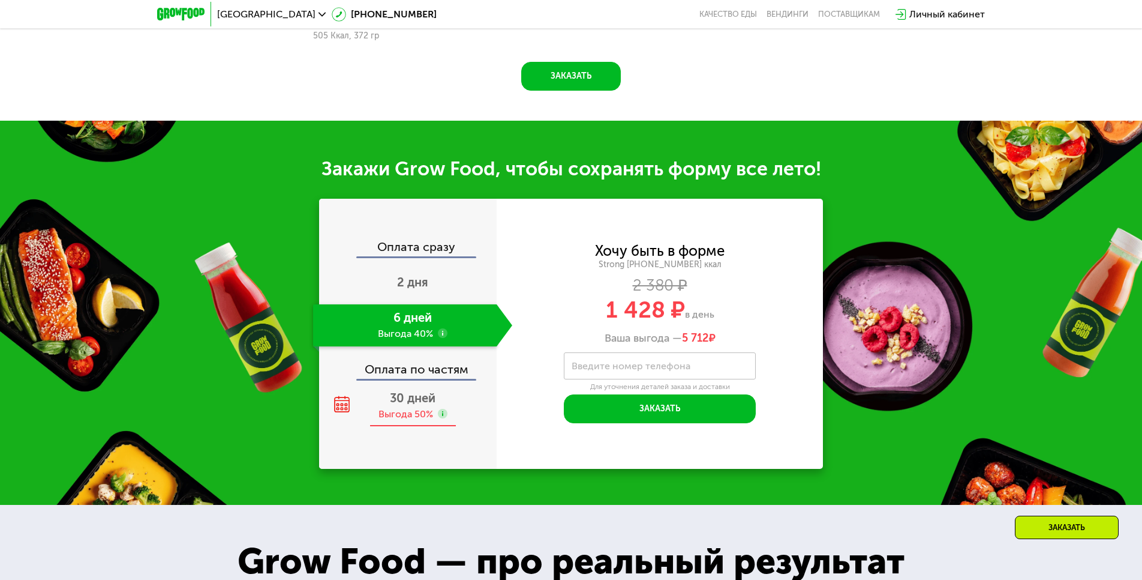
click at [419, 405] on span "30 дней" at bounding box center [413, 398] width 46 height 14
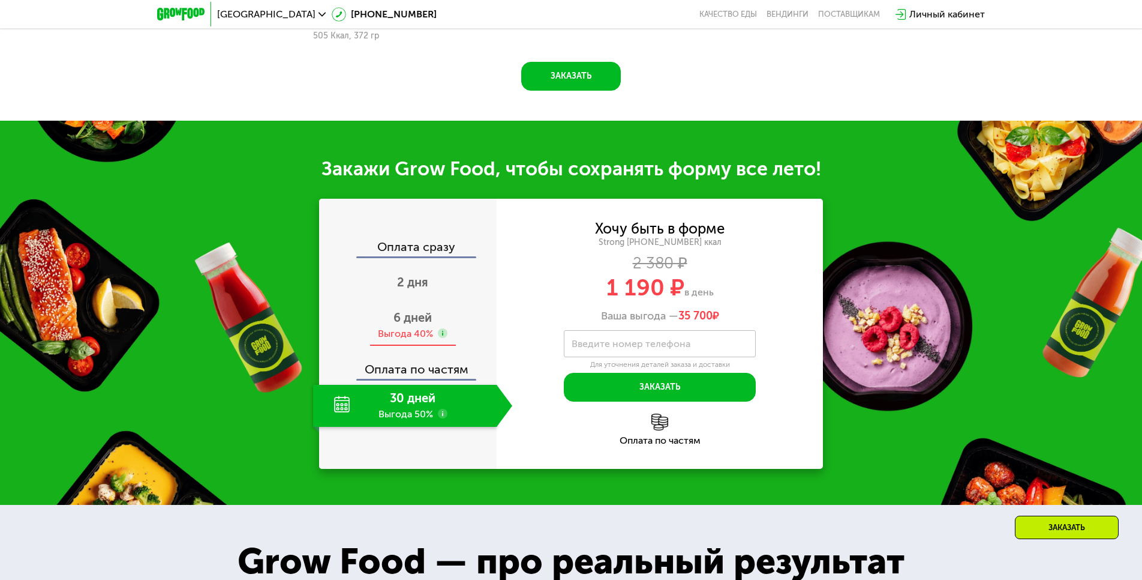
click at [412, 340] on div "Выгода 40%" at bounding box center [405, 333] width 55 height 13
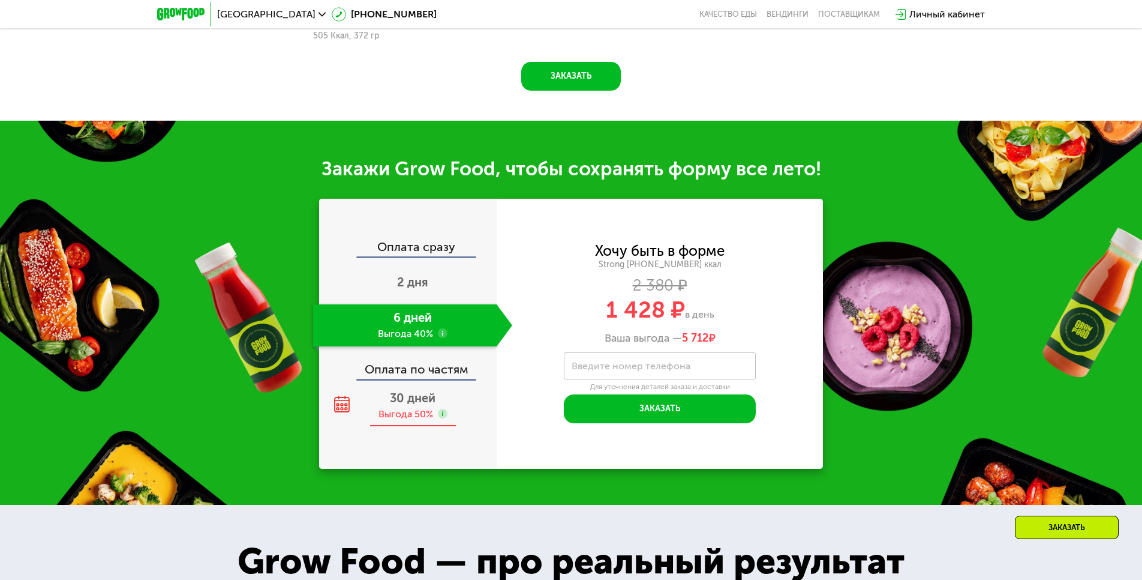
click at [416, 405] on span "30 дней" at bounding box center [413, 398] width 46 height 14
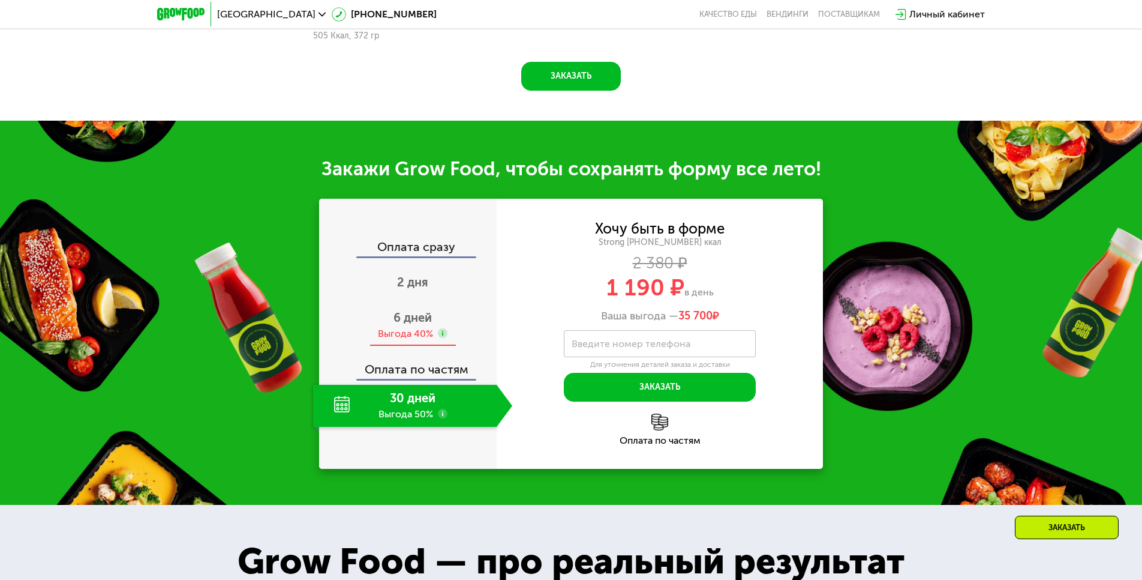
click at [397, 340] on div "Выгода 40%" at bounding box center [405, 333] width 55 height 13
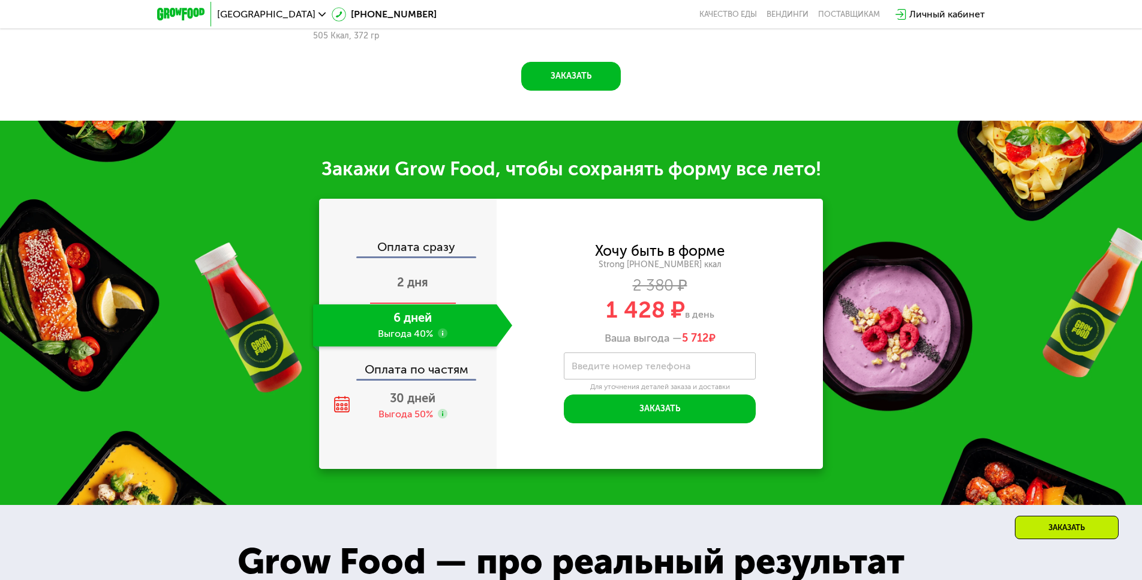
drag, startPoint x: 404, startPoint y: 301, endPoint x: 406, endPoint y: 281, distance: 20.5
click at [405, 299] on div "2 дня" at bounding box center [412, 283] width 199 height 42
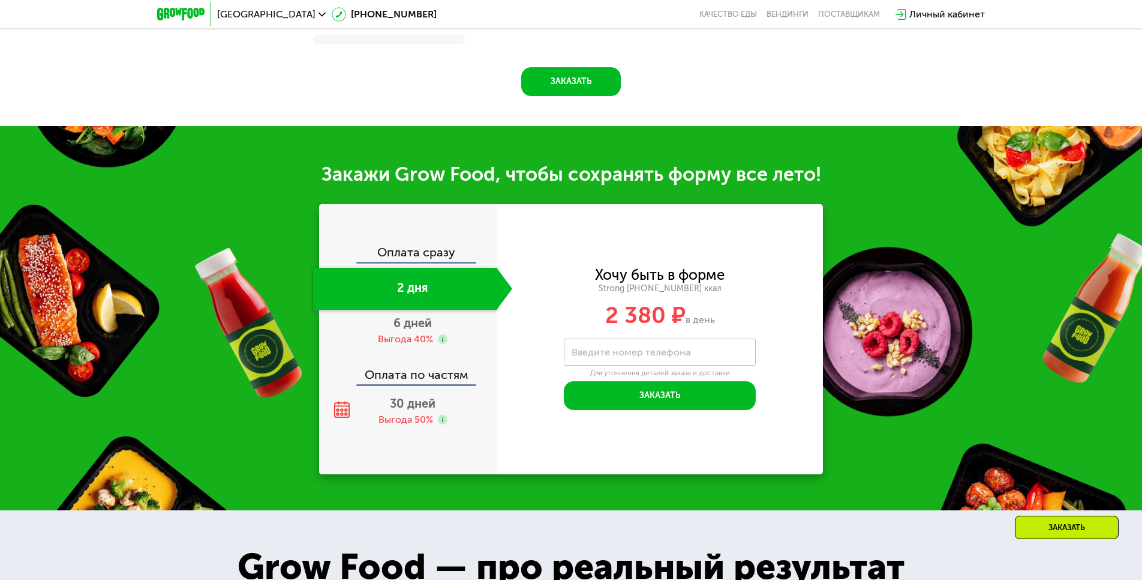
click at [410, 254] on div "Оплата сразу" at bounding box center [408, 254] width 176 height 16
drag, startPoint x: 415, startPoint y: 317, endPoint x: 415, endPoint y: 323, distance: 6.6
click at [415, 319] on div "6 дней Выгода 40%" at bounding box center [412, 331] width 199 height 42
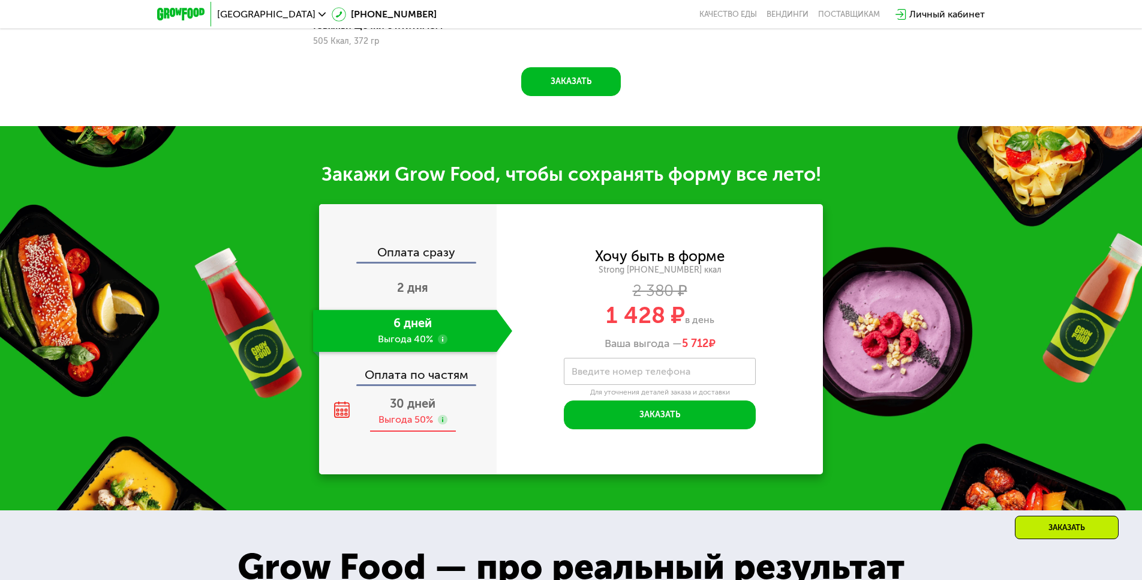
click at [409, 398] on div "30 дней Выгода 50%" at bounding box center [412, 411] width 199 height 42
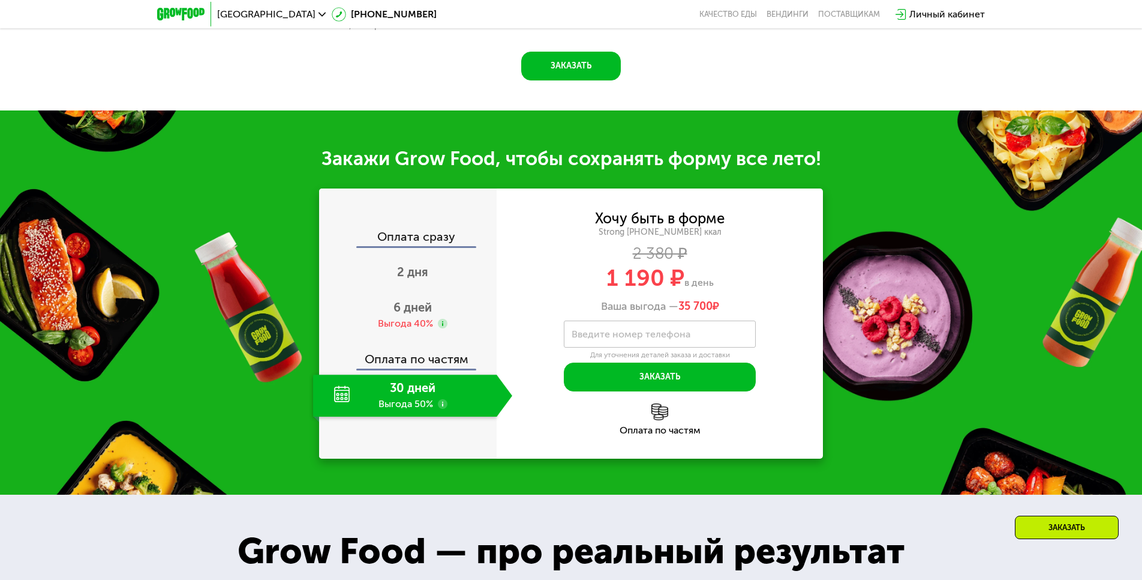
scroll to position [1353, 0]
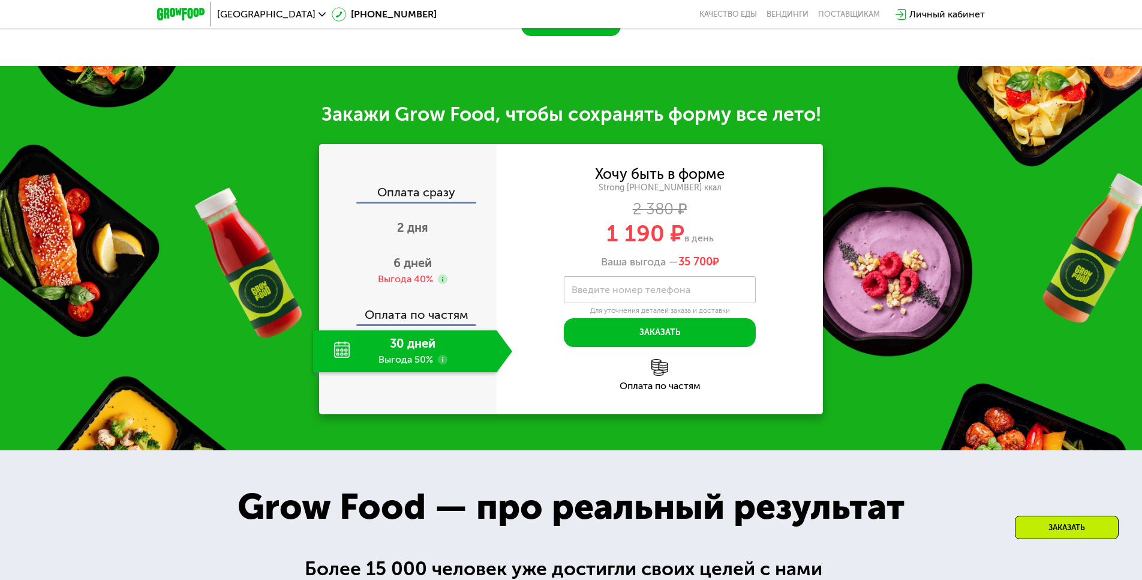
click at [656, 382] on div "Оплата по частям" at bounding box center [660, 375] width 326 height 32
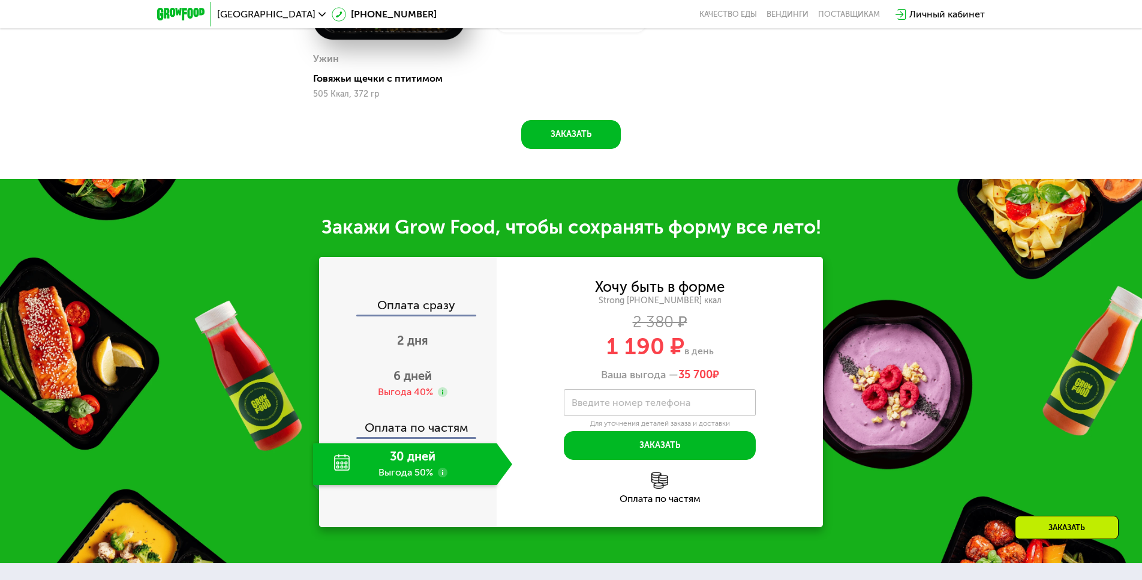
scroll to position [993, 0]
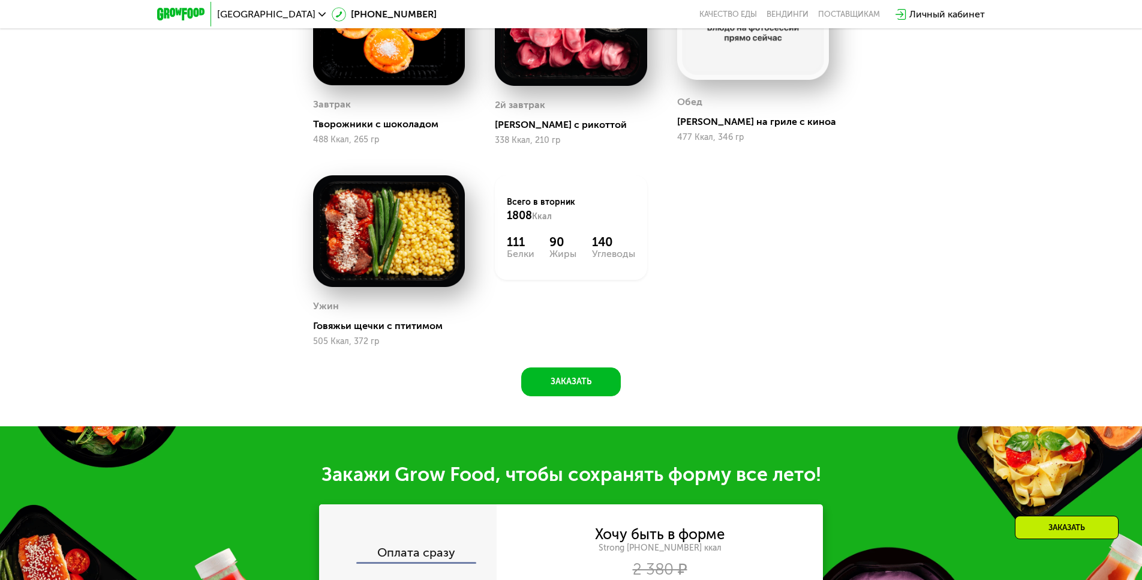
click at [916, 14] on div "Личный кабинет" at bounding box center [948, 14] width 76 height 14
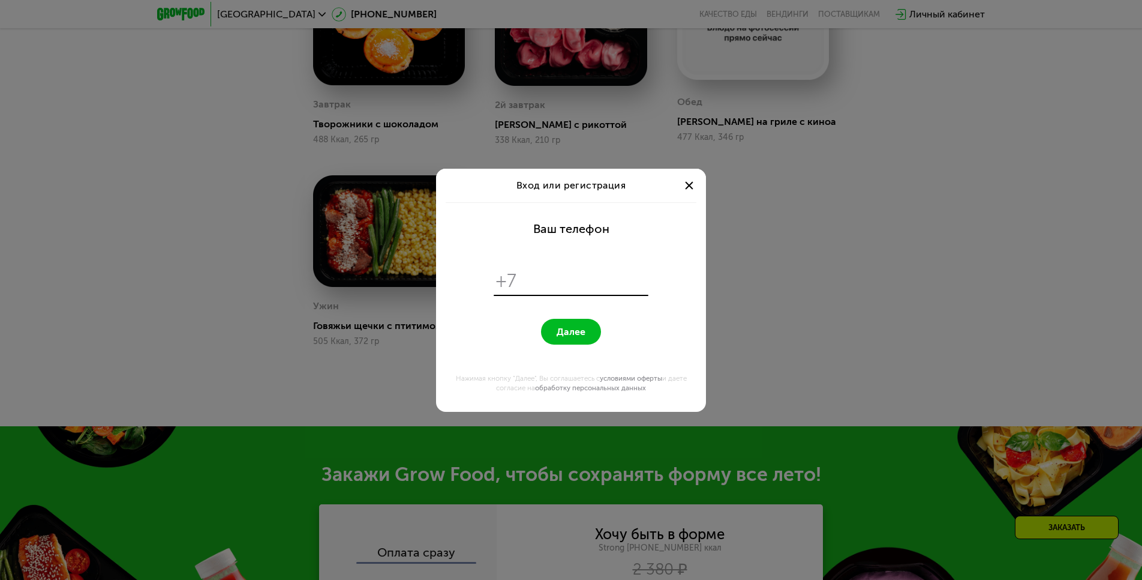
scroll to position [0, 0]
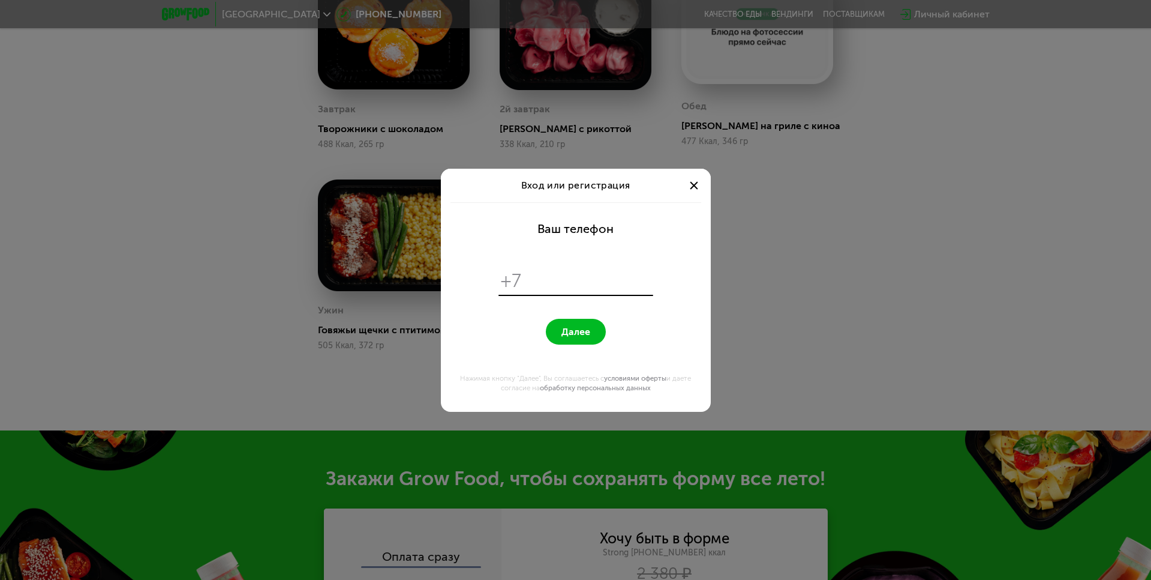
click at [533, 188] on span "Вход или регистрация" at bounding box center [575, 184] width 109 height 11
click at [589, 182] on span "Вход или регистрация" at bounding box center [575, 184] width 109 height 11
click at [563, 287] on input "tel" at bounding box center [588, 280] width 123 height 23
type input "**********"
click at [587, 325] on button "Далее" at bounding box center [576, 332] width 60 height 26
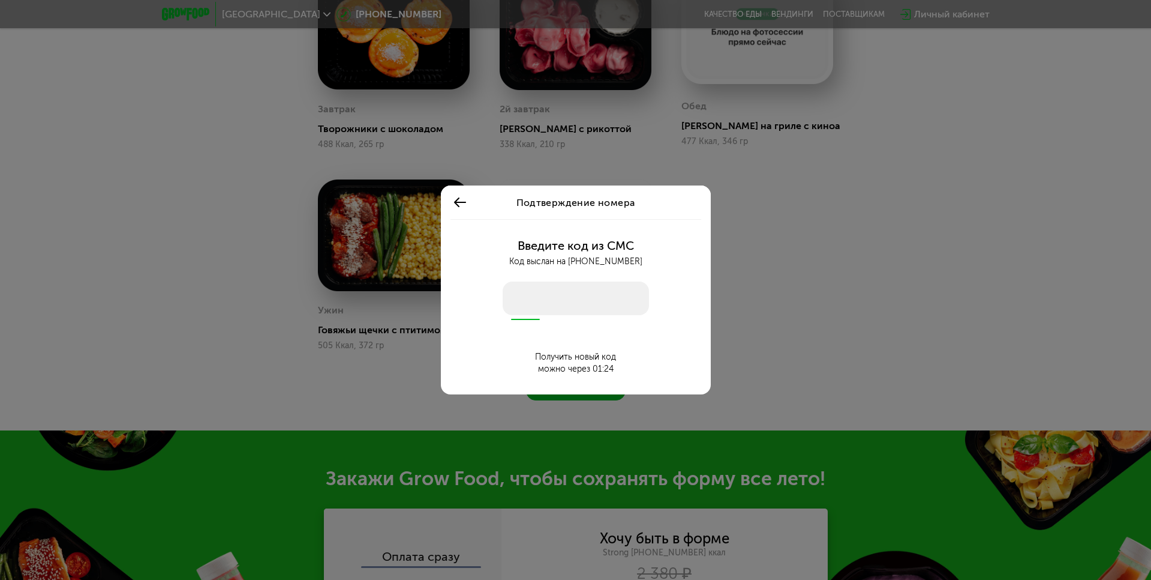
click at [550, 302] on input "number" at bounding box center [576, 298] width 146 height 34
type input "****"
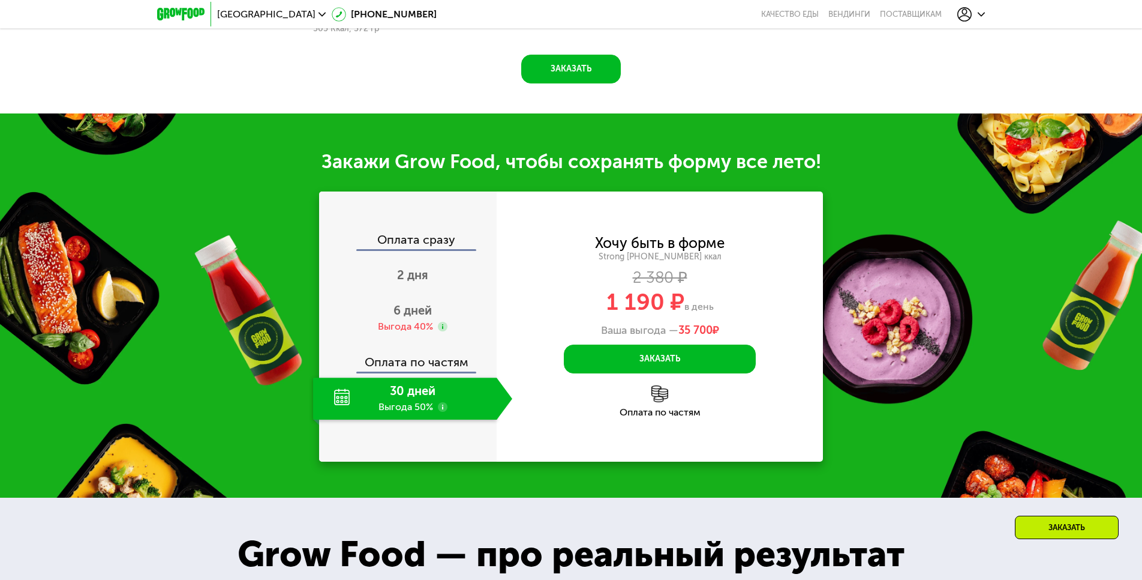
scroll to position [1353, 0]
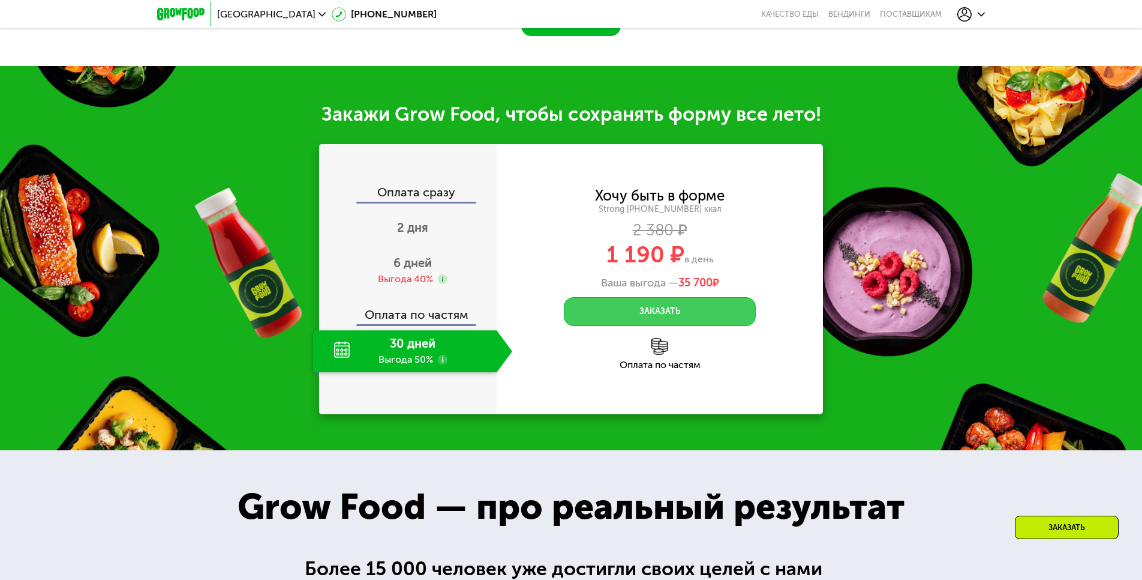
drag, startPoint x: 683, startPoint y: 318, endPoint x: 676, endPoint y: 313, distance: 9.5
click at [683, 318] on button "Заказать" at bounding box center [660, 311] width 192 height 29
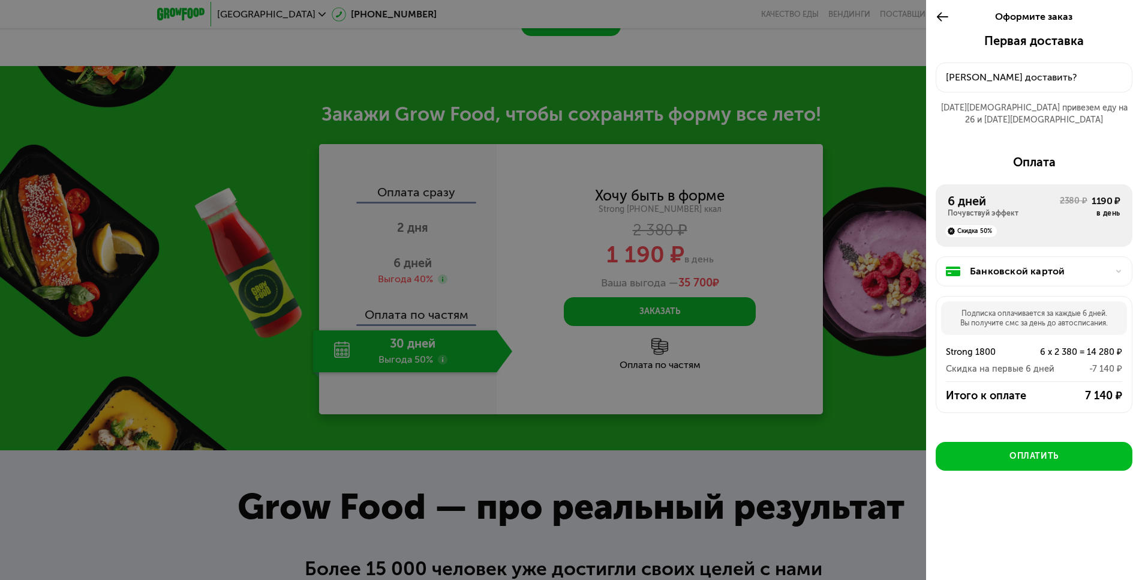
click at [877, 194] on div at bounding box center [571, 290] width 1142 height 580
